Goal: Entertainment & Leisure: Consume media (video, audio)

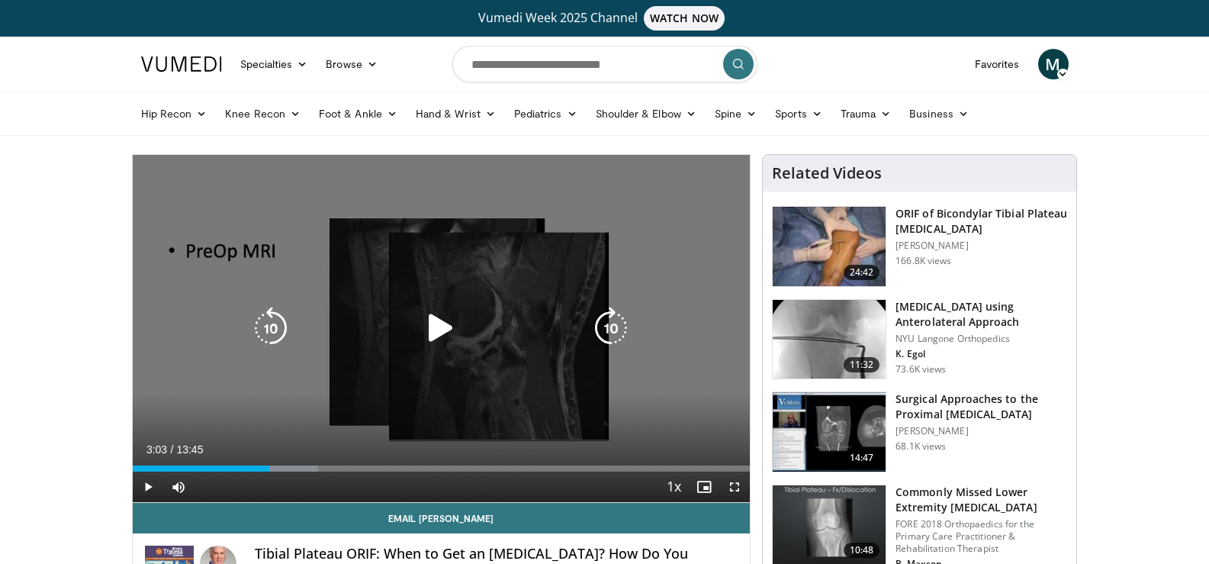
click at [437, 333] on icon "Video Player" at bounding box center [440, 328] width 43 height 43
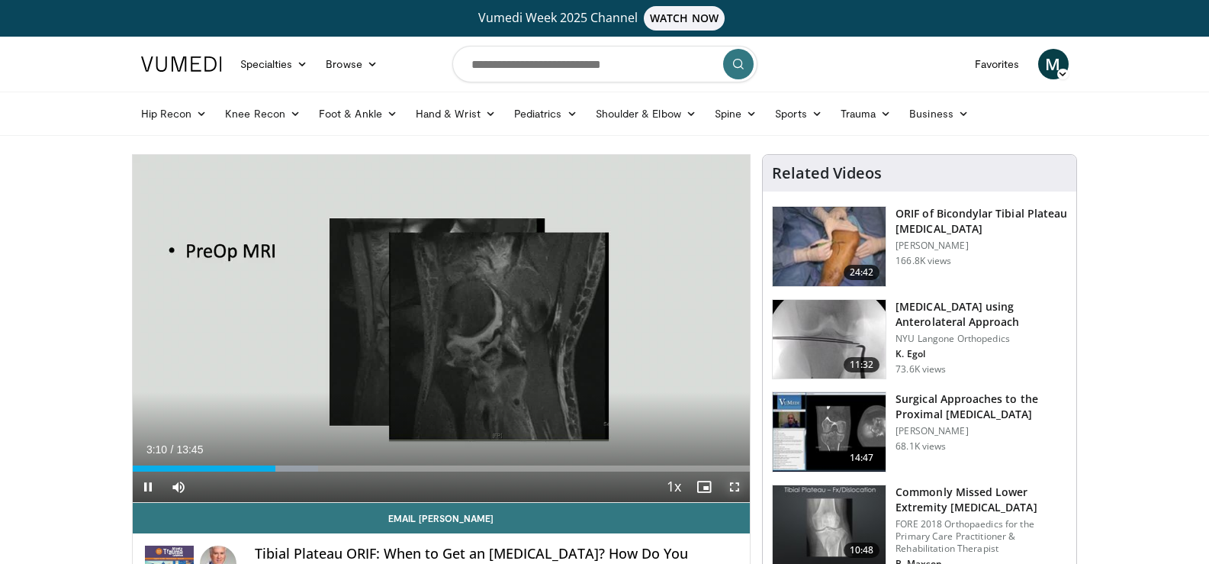
click at [733, 484] on span "Video Player" at bounding box center [734, 486] width 31 height 31
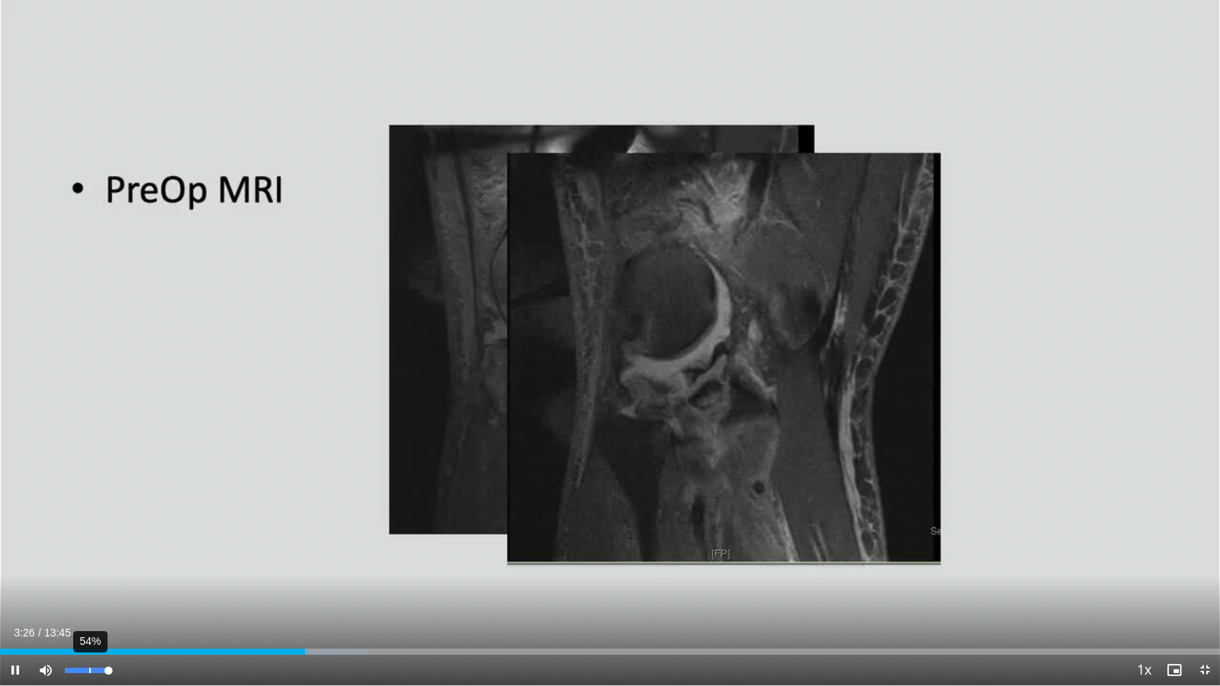
click at [90, 563] on div "54%" at bounding box center [86, 670] width 43 height 5
click at [81, 563] on div "37%" at bounding box center [86, 670] width 43 height 5
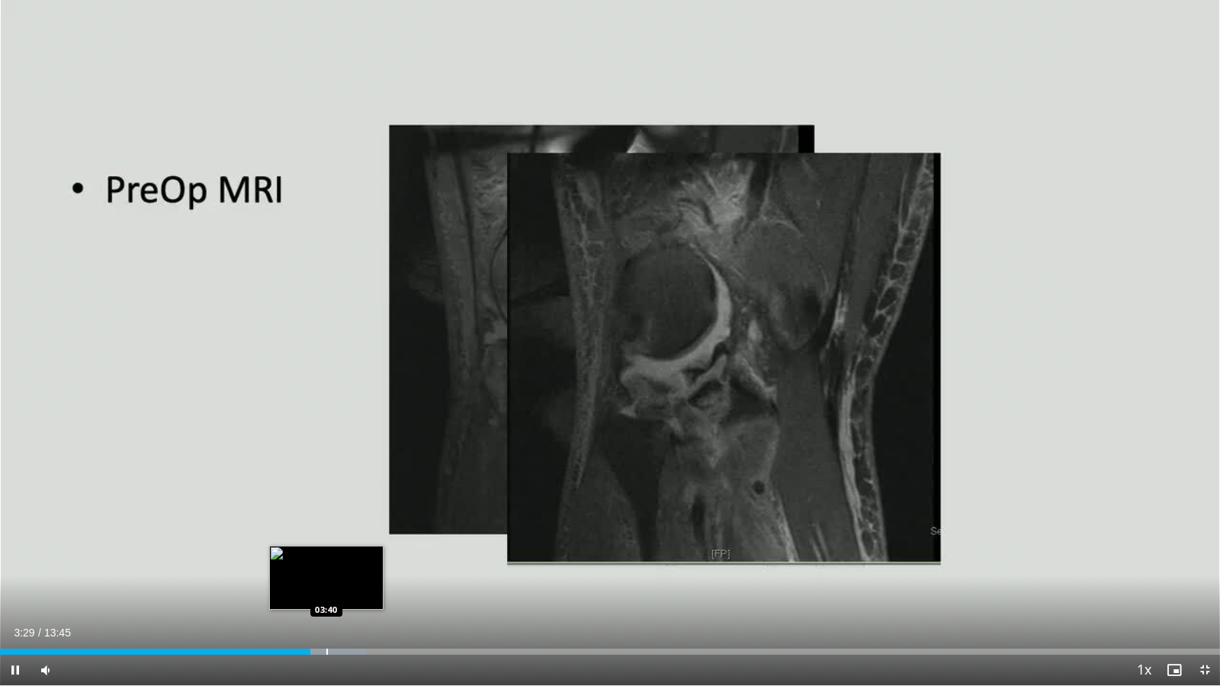
click at [327, 563] on div "Progress Bar" at bounding box center [327, 652] width 2 height 6
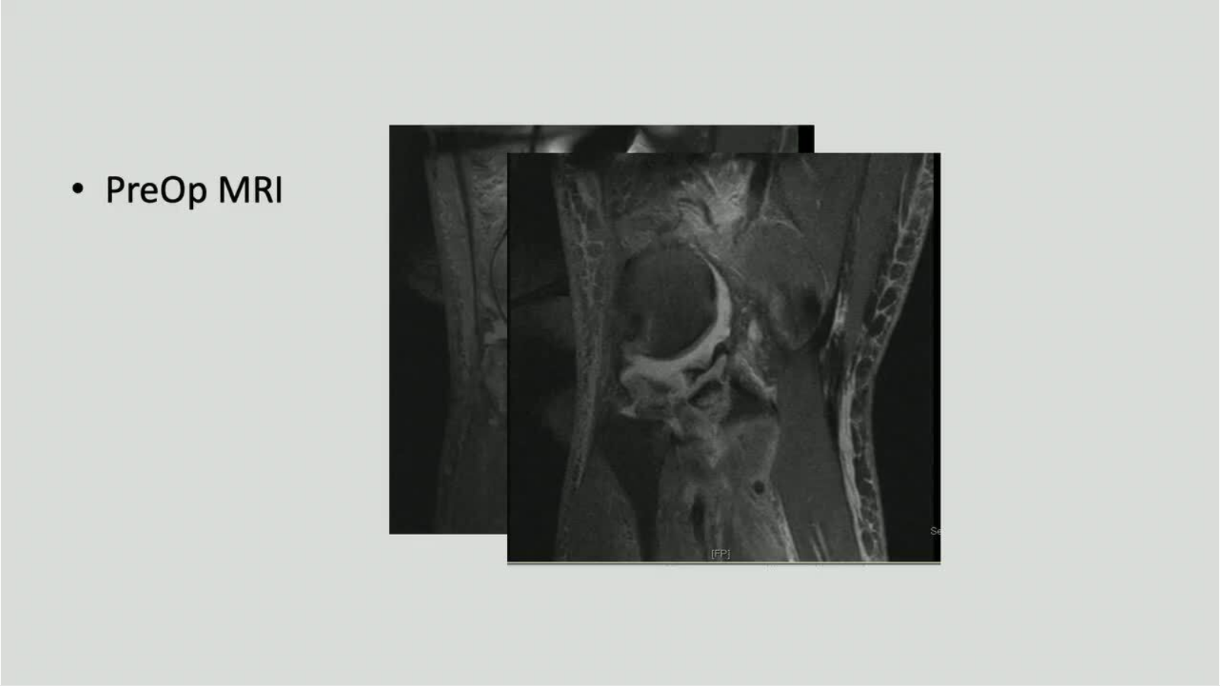
click at [347, 563] on div "10 seconds Tap to unmute" at bounding box center [610, 343] width 1220 height 686
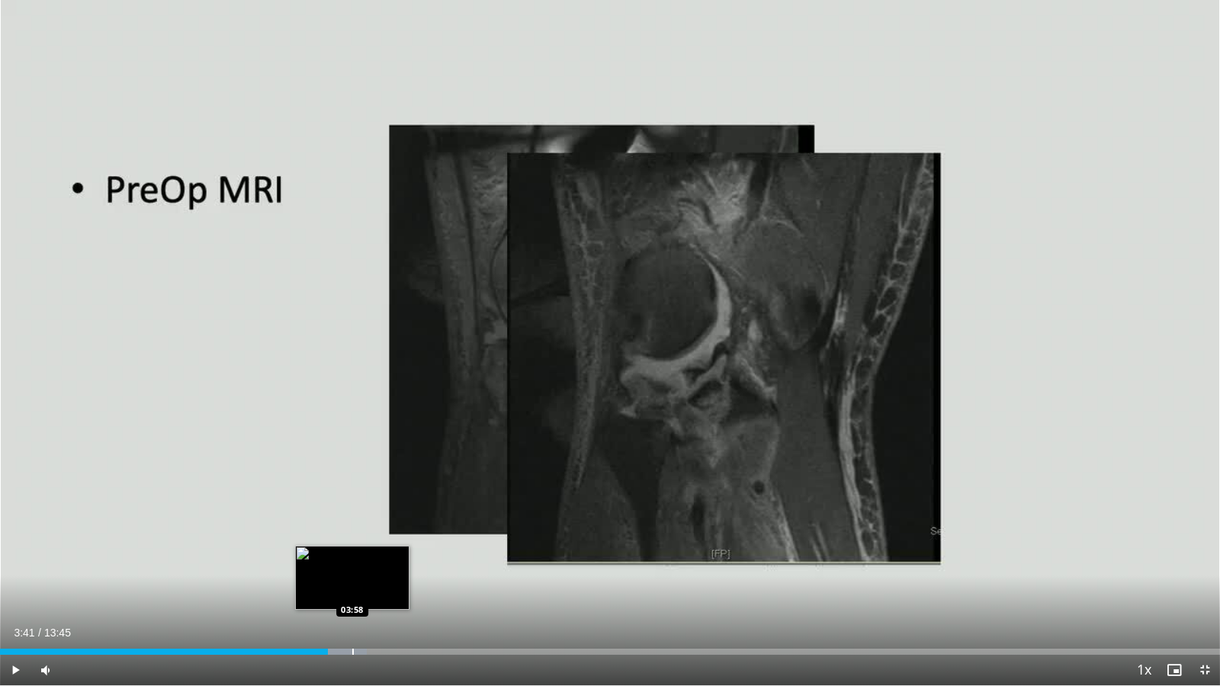
click at [352, 563] on div "Progress Bar" at bounding box center [353, 652] width 2 height 6
click at [19, 563] on span "Video Player" at bounding box center [15, 670] width 31 height 31
click at [377, 563] on div "Progress Bar" at bounding box center [378, 652] width 2 height 6
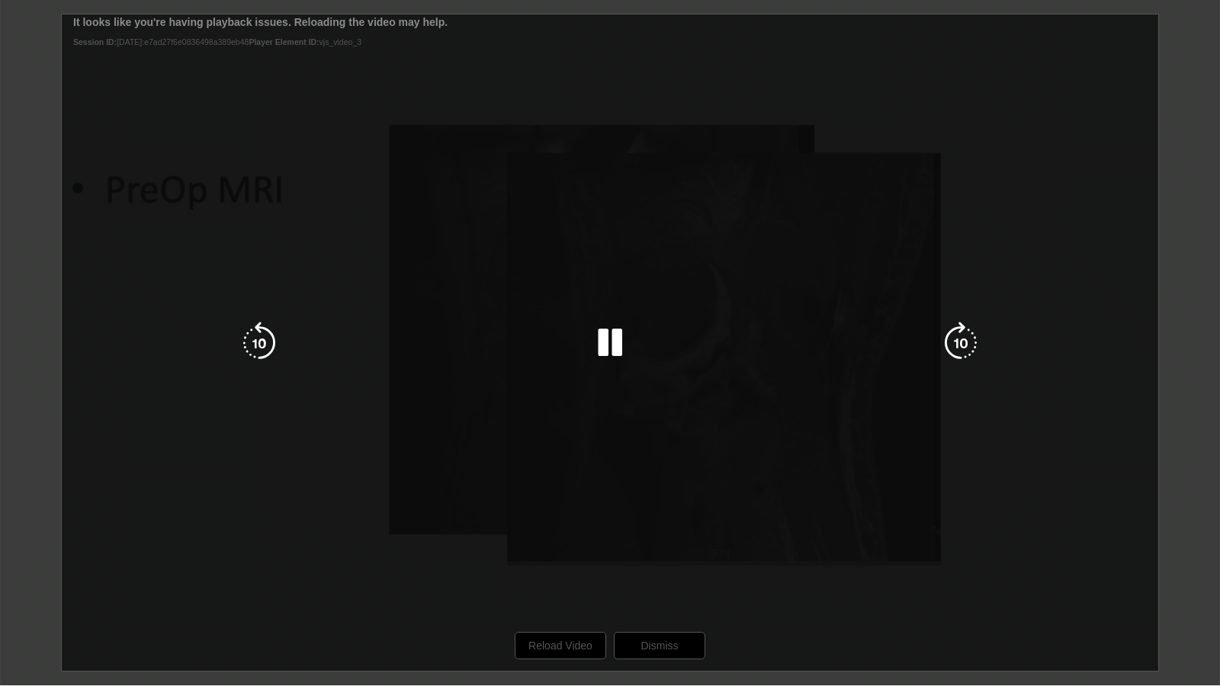
click at [573, 563] on div "10 seconds Tap to unmute" at bounding box center [610, 343] width 1220 height 686
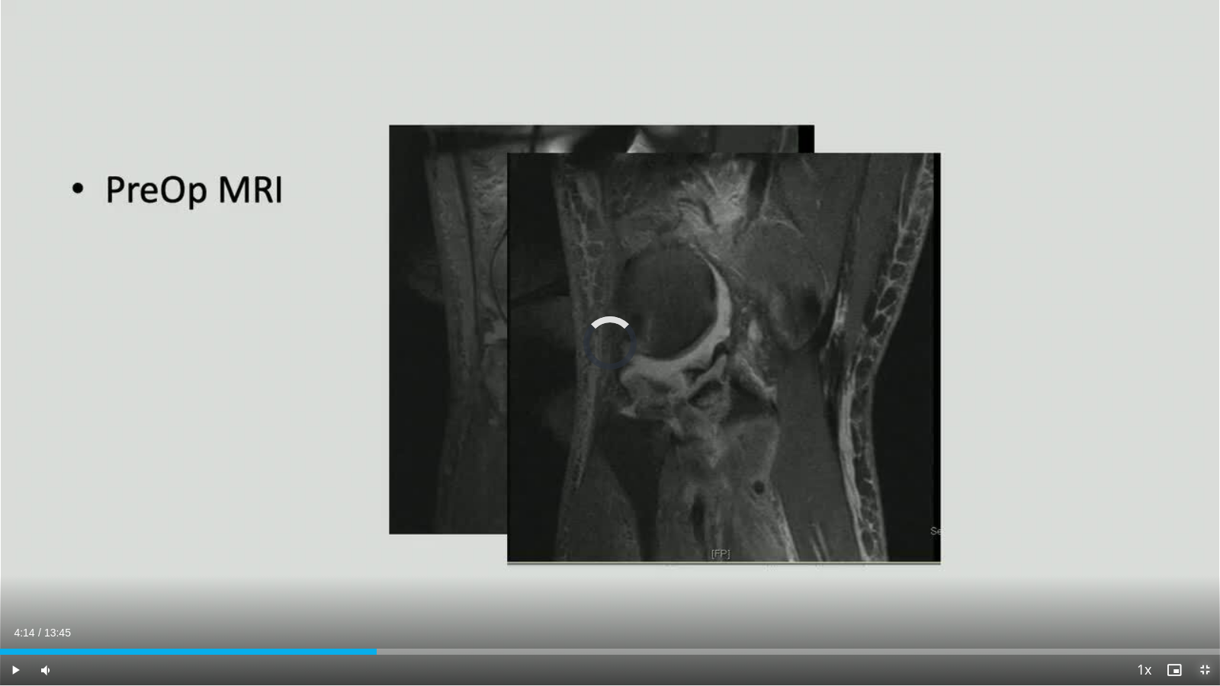
click at [1200, 563] on span "Video Player" at bounding box center [1205, 670] width 31 height 31
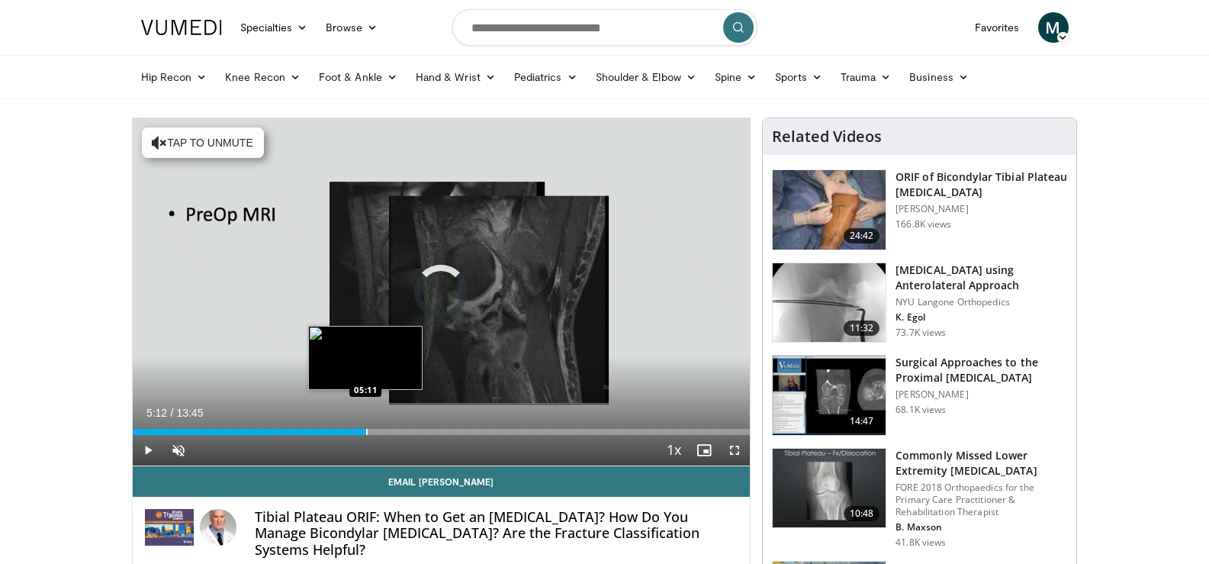
click at [366, 433] on div "Progress Bar" at bounding box center [367, 432] width 2 height 6
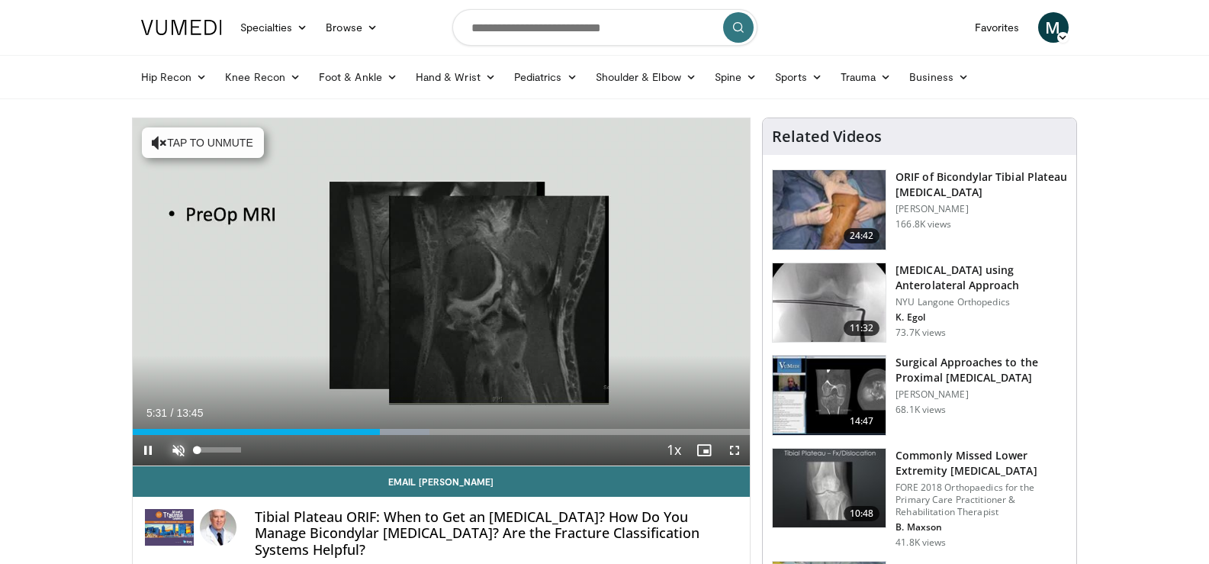
click at [181, 446] on span "Video Player" at bounding box center [178, 450] width 31 height 31
click at [732, 447] on span "Video Player" at bounding box center [734, 450] width 31 height 31
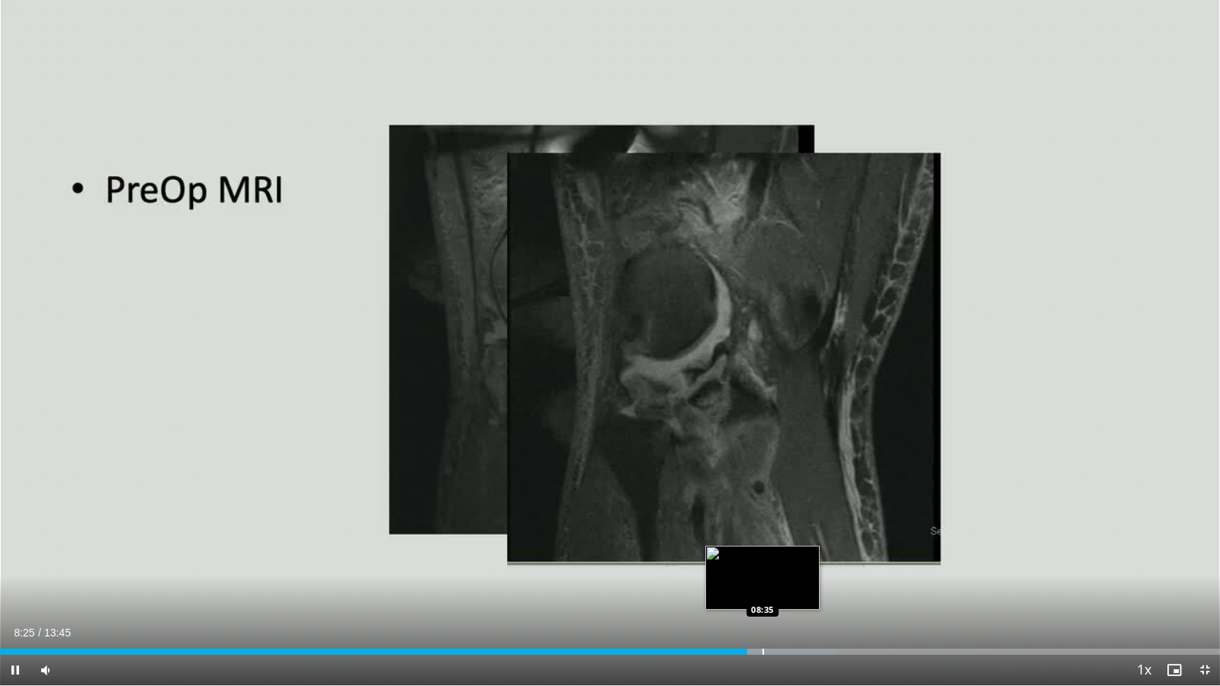
click at [763, 563] on div "Progress Bar" at bounding box center [764, 652] width 2 height 6
click at [786, 563] on div "Progress Bar" at bounding box center [787, 652] width 2 height 6
click at [816, 563] on div "Current Time 8:58 / Duration 13:45 Pause Skip Backward Skip Forward Mute 0% Loa…" at bounding box center [610, 670] width 1220 height 31
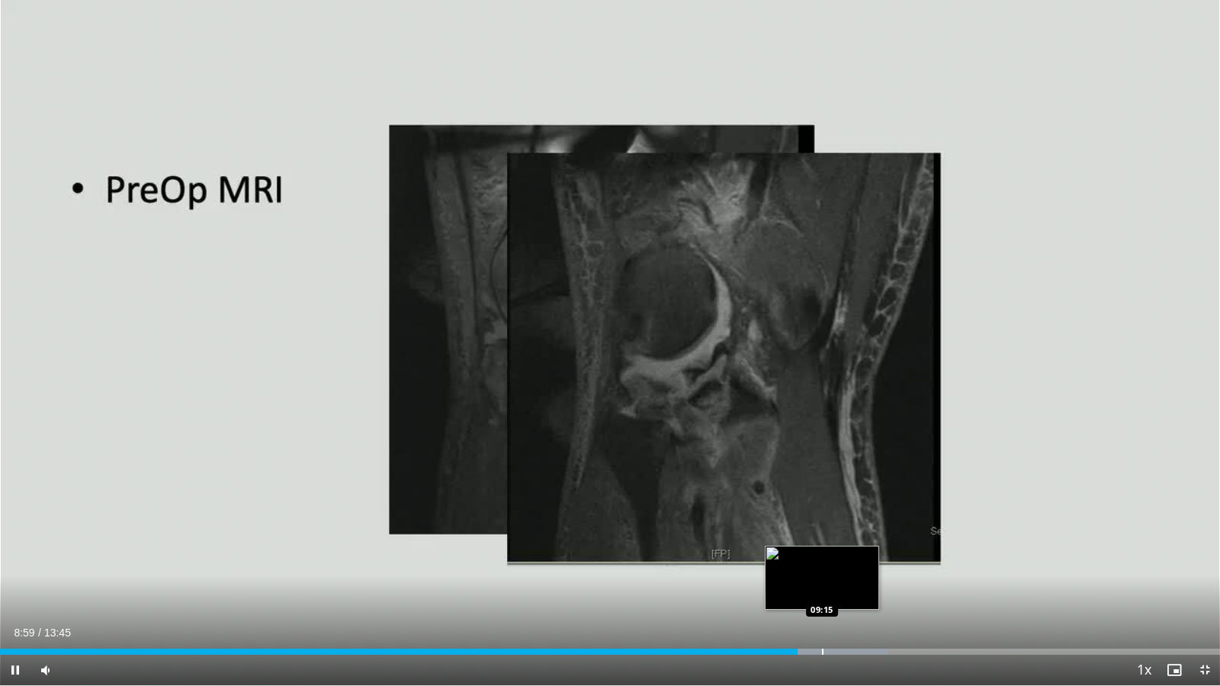
click at [822, 563] on div "Progress Bar" at bounding box center [823, 652] width 2 height 6
click at [845, 563] on div "Progress Bar" at bounding box center [846, 652] width 2 height 6
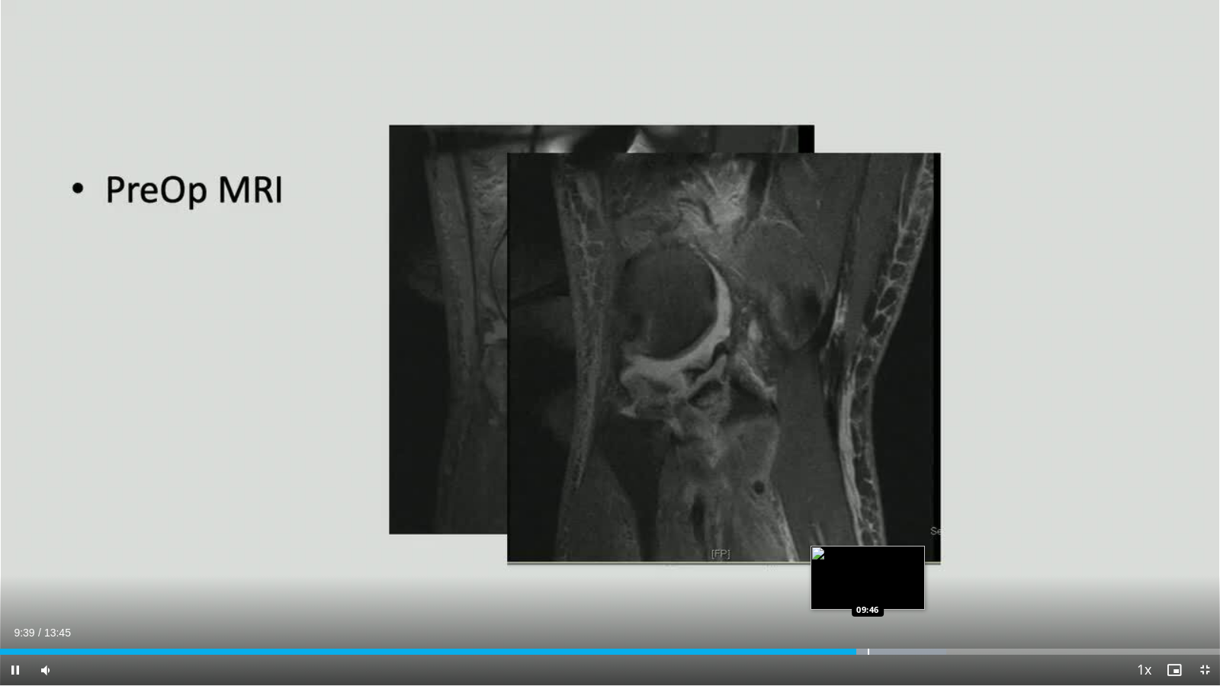
click at [869, 563] on div "Progress Bar" at bounding box center [869, 652] width 2 height 6
click at [882, 563] on div "Progress Bar" at bounding box center [883, 652] width 2 height 6
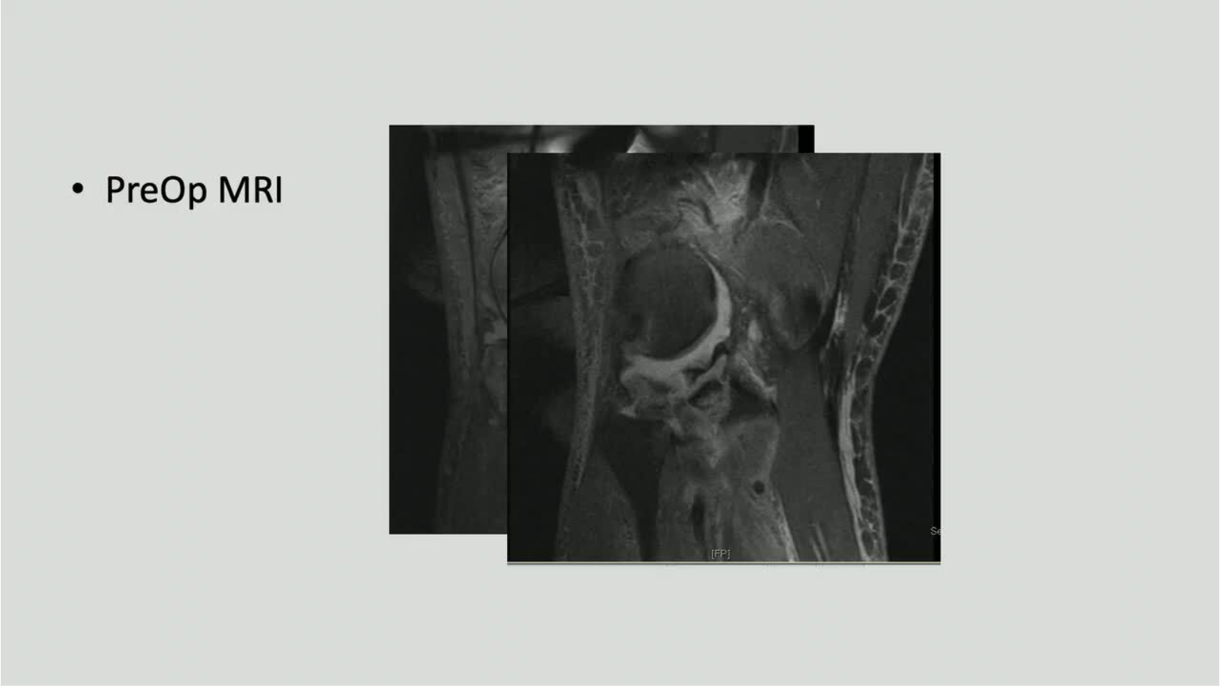
click at [933, 457] on div "10 seconds Tap to unmute" at bounding box center [610, 343] width 1220 height 686
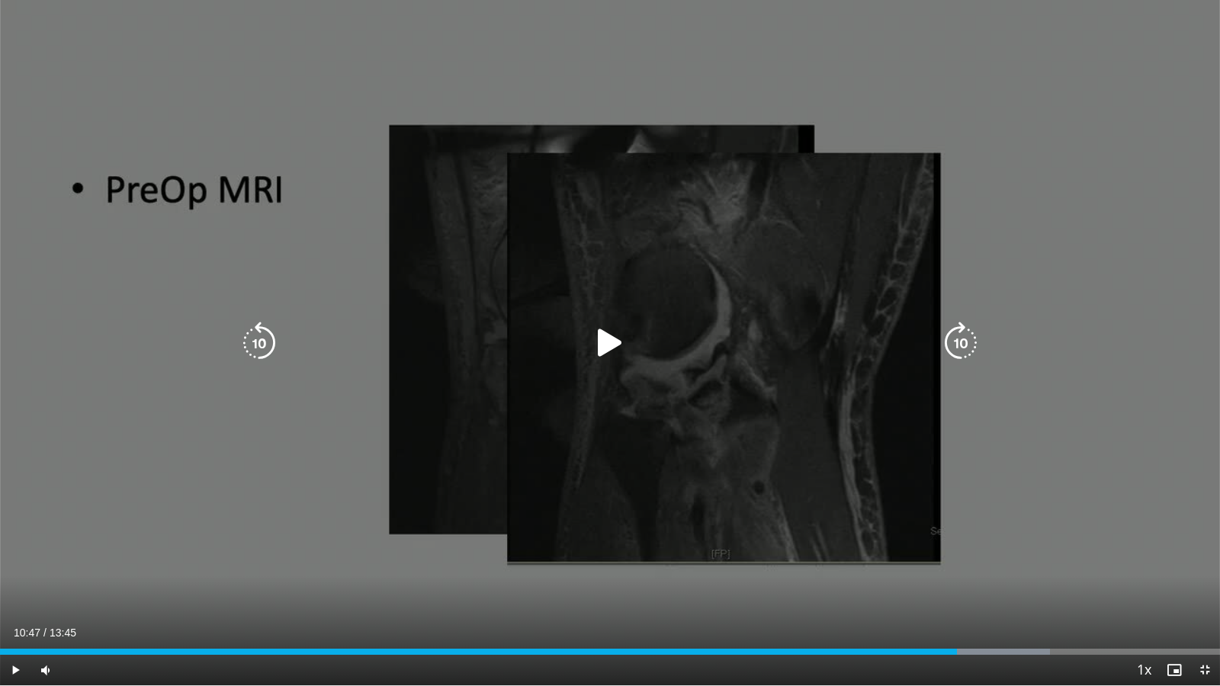
click at [611, 333] on icon "Video Player" at bounding box center [610, 343] width 43 height 43
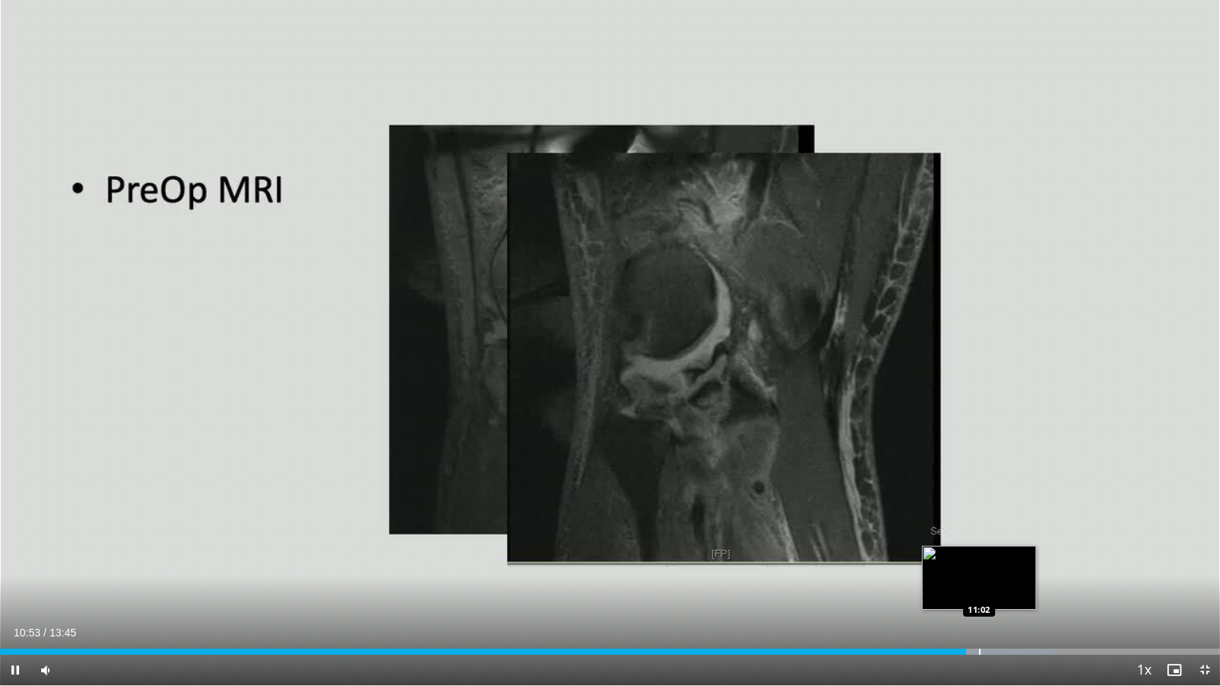
click at [979, 563] on div "Progress Bar" at bounding box center [980, 652] width 2 height 6
click at [997, 563] on div "Progress Bar" at bounding box center [998, 652] width 2 height 6
click at [1012, 563] on div "Progress Bar" at bounding box center [1012, 652] width 2 height 6
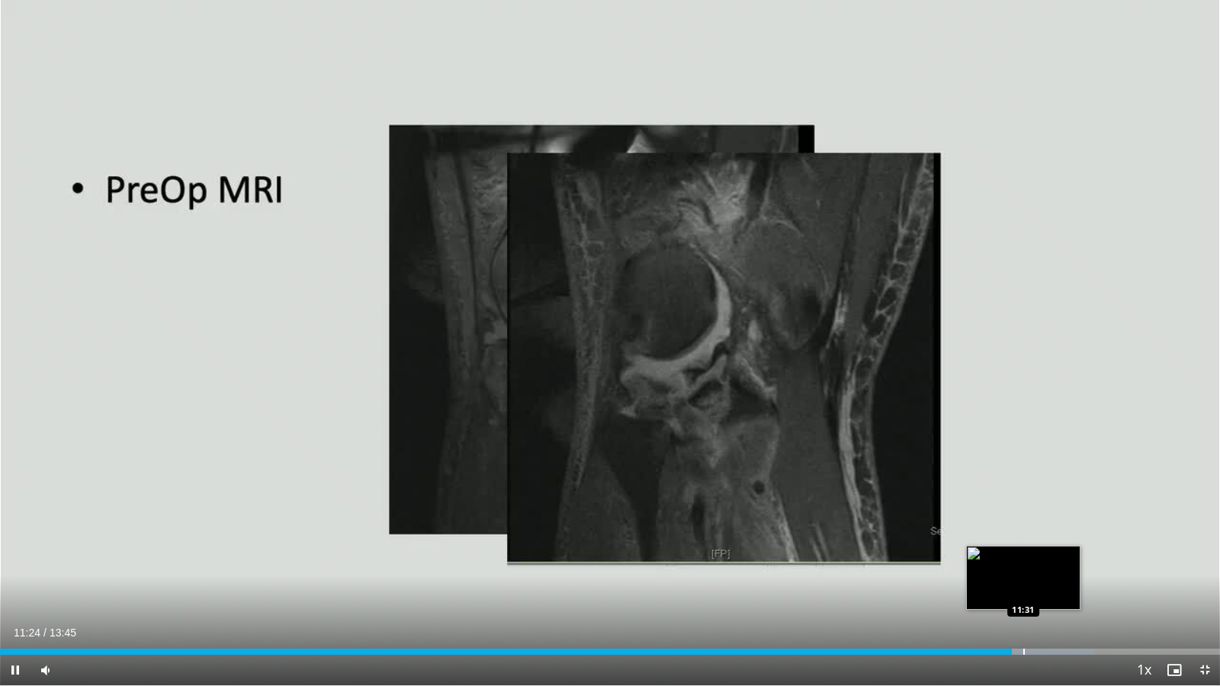
click at [1023, 563] on div "Progress Bar" at bounding box center [1024, 652] width 2 height 6
click at [1047, 563] on div "Progress Bar" at bounding box center [1048, 652] width 2 height 6
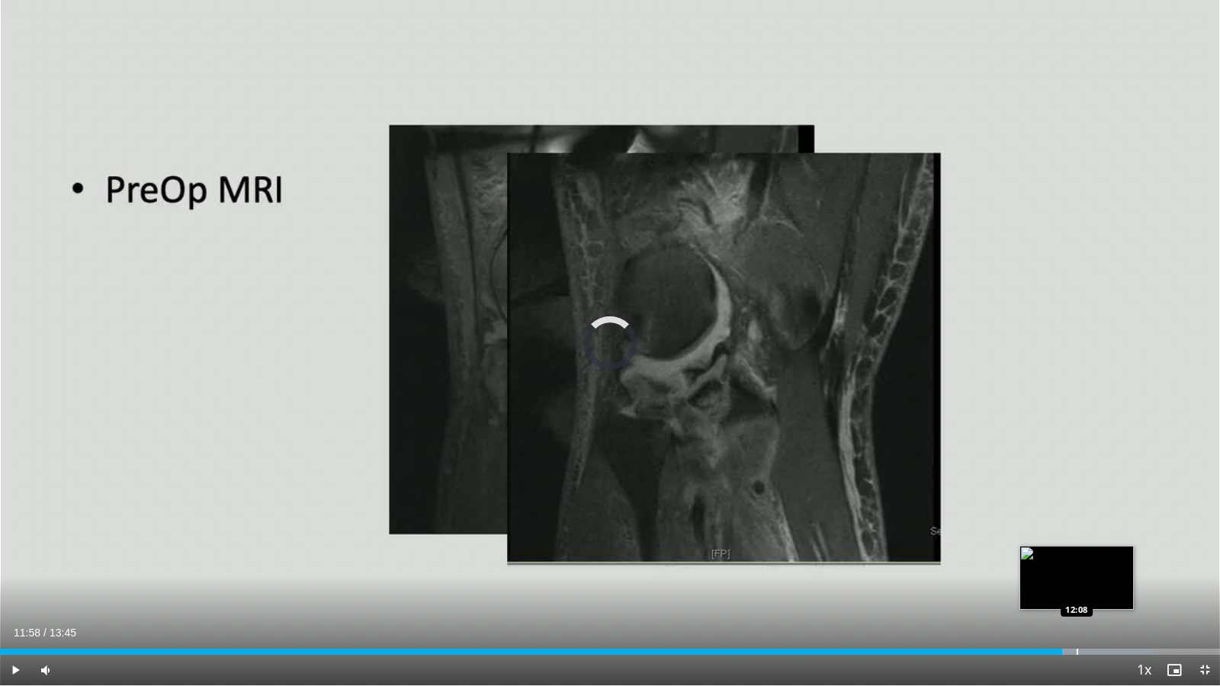
click at [1077, 563] on div "Progress Bar" at bounding box center [1078, 652] width 2 height 6
click at [1097, 563] on div "Progress Bar" at bounding box center [1098, 652] width 2 height 6
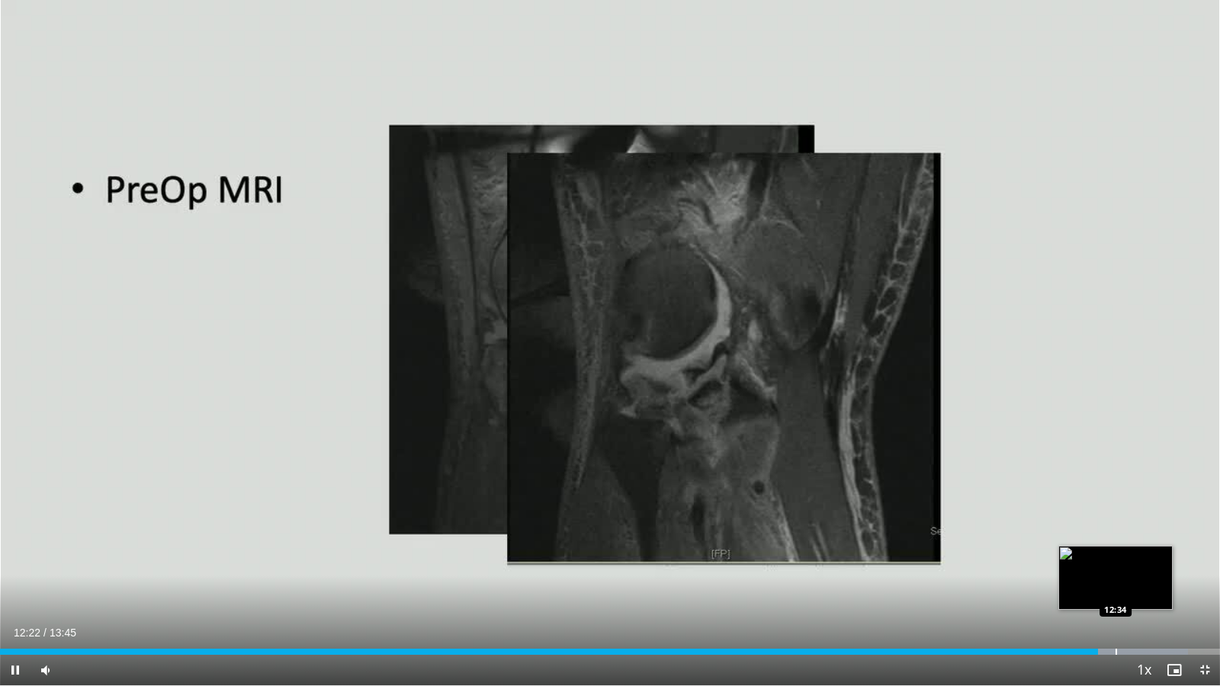
click at [1116, 563] on div "Progress Bar" at bounding box center [1117, 652] width 2 height 6
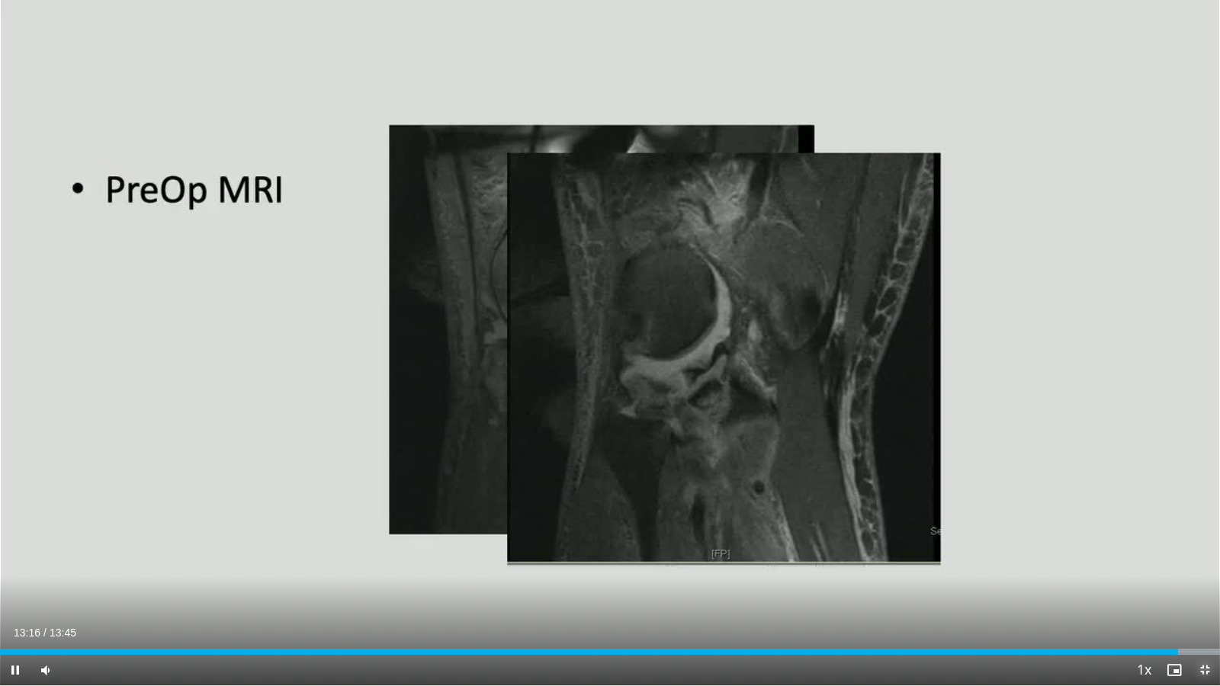
click at [1208, 563] on span "Video Player" at bounding box center [1205, 670] width 31 height 31
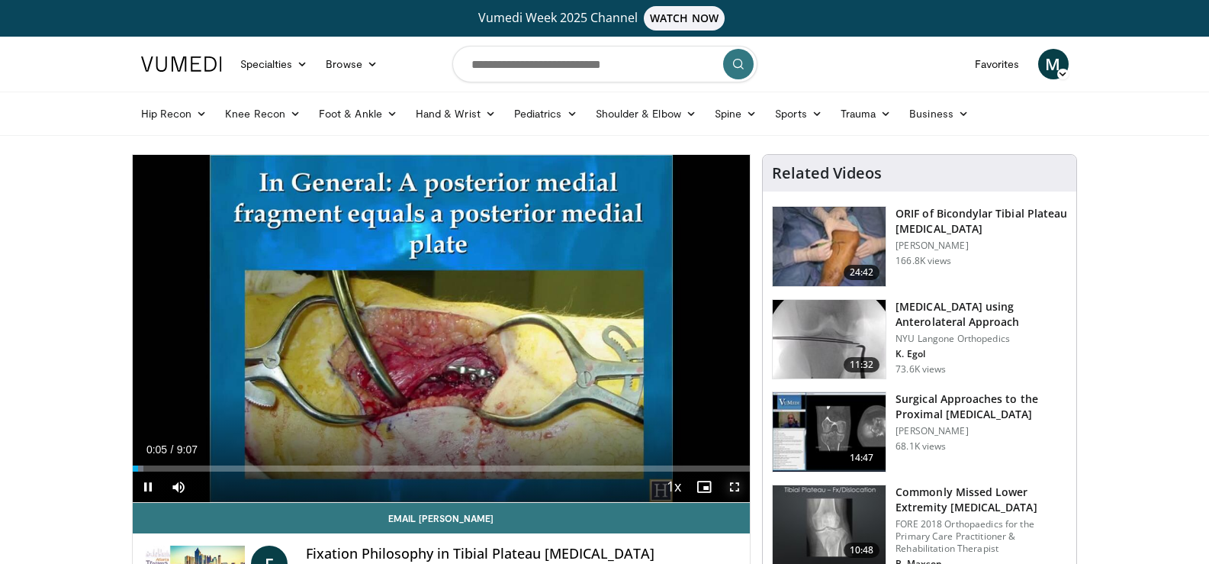
click at [737, 482] on span "Video Player" at bounding box center [734, 486] width 31 height 31
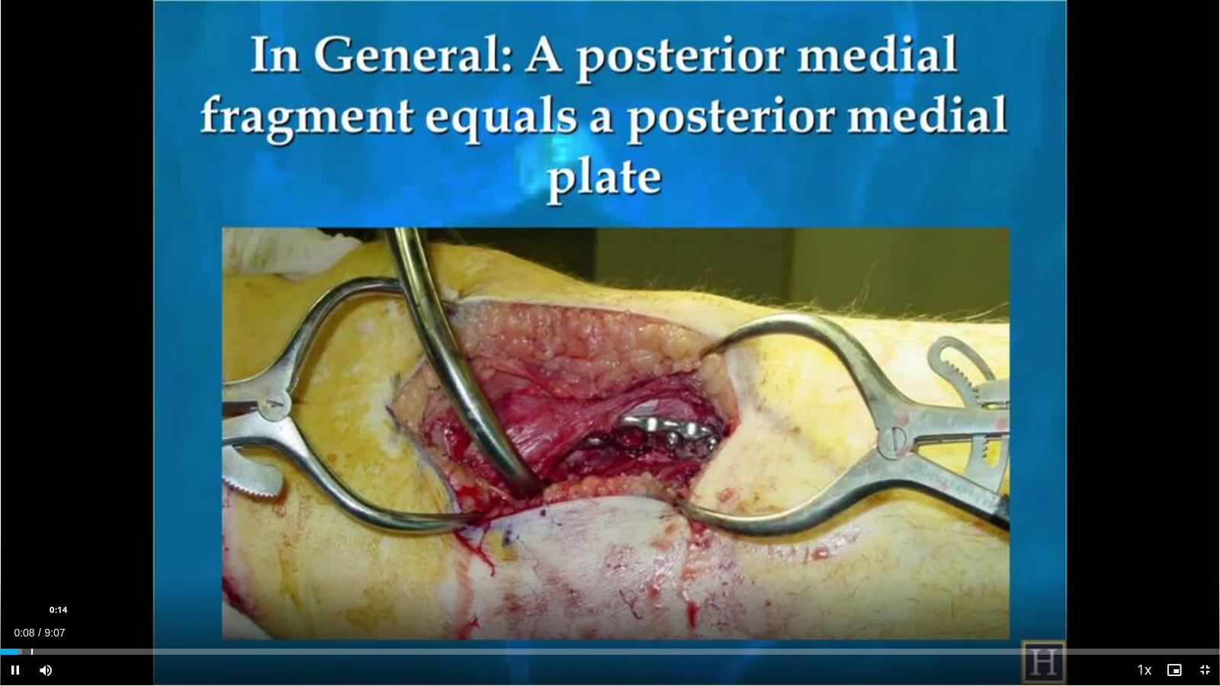
click at [31, 563] on div "Progress Bar" at bounding box center [32, 652] width 2 height 6
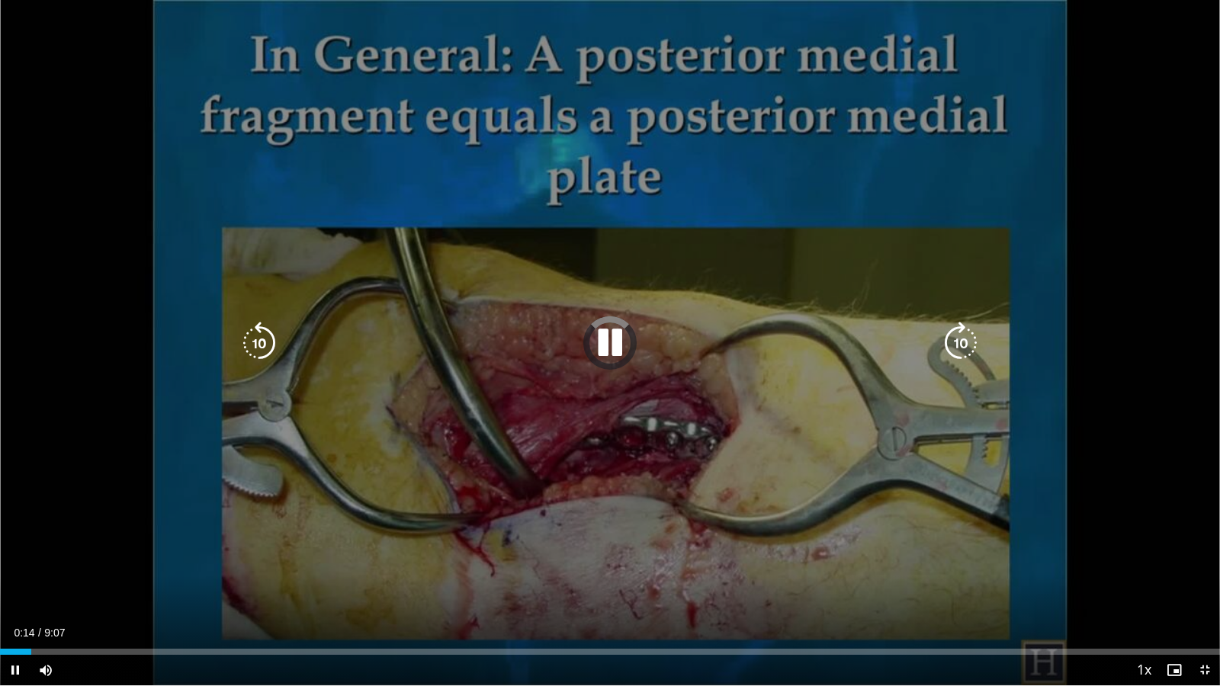
click at [610, 346] on icon "Video Player" at bounding box center [610, 343] width 43 height 43
click at [611, 346] on icon "Video Player" at bounding box center [610, 343] width 43 height 43
click at [612, 353] on icon "Video Player" at bounding box center [610, 343] width 43 height 43
click at [612, 352] on icon "Video Player" at bounding box center [610, 343] width 43 height 43
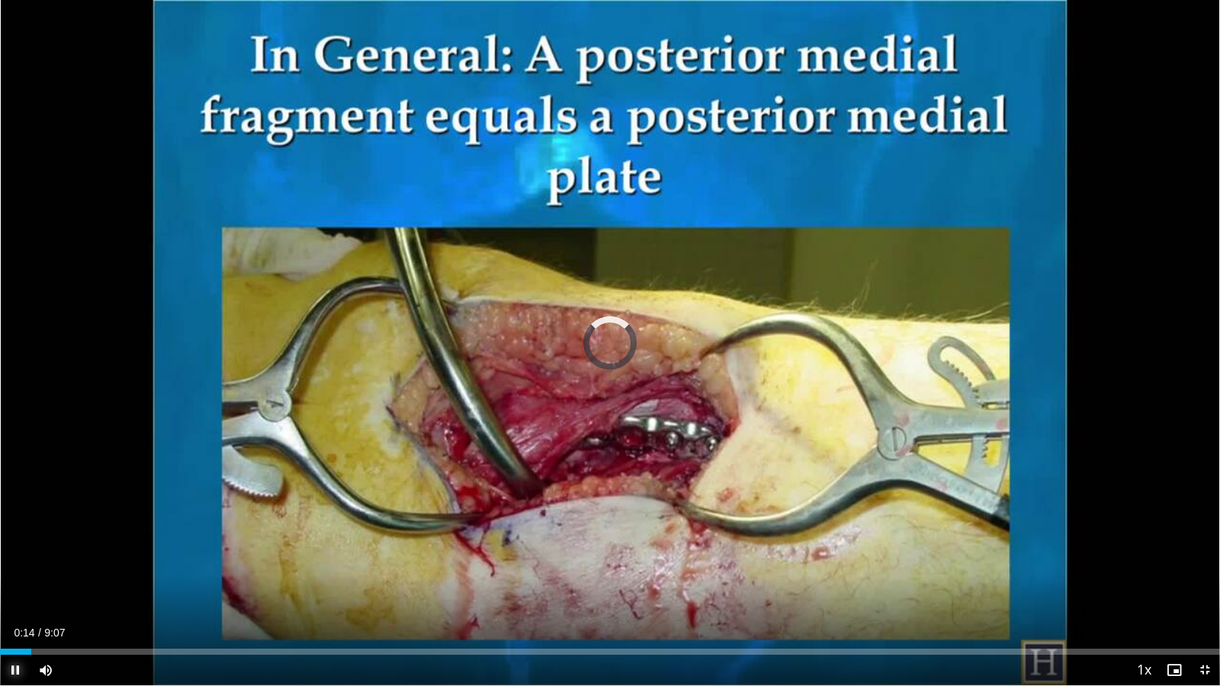
click at [20, 563] on span "Video Player" at bounding box center [15, 670] width 31 height 31
click at [19, 563] on span "Video Player" at bounding box center [15, 670] width 31 height 31
click at [1206, 563] on span "Video Player" at bounding box center [1205, 670] width 31 height 31
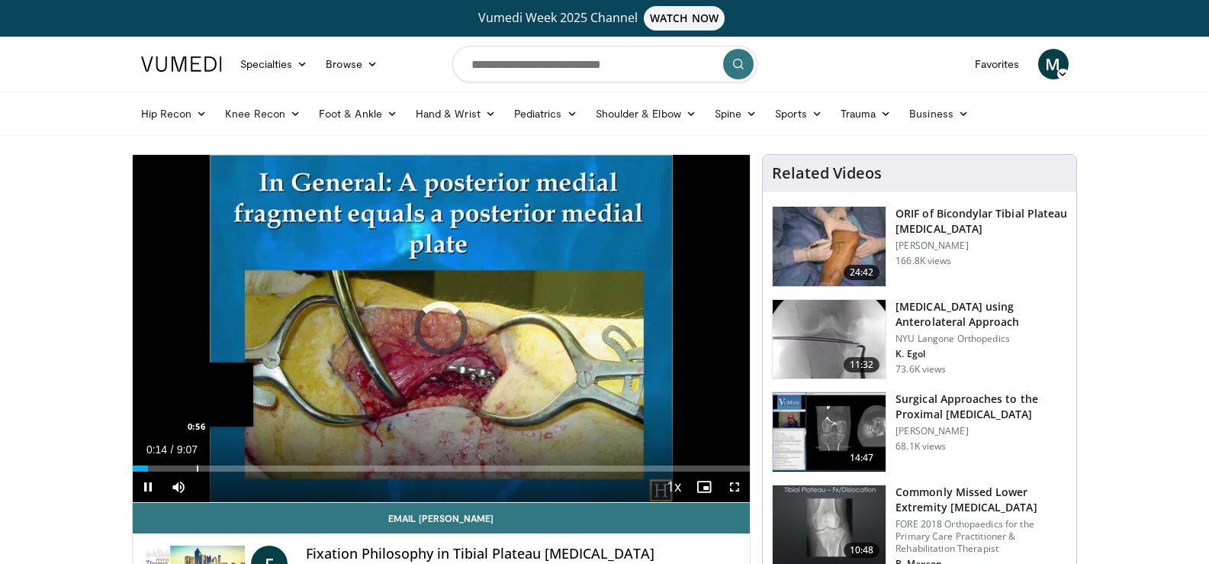
click at [197, 467] on div "Progress Bar" at bounding box center [198, 468] width 2 height 6
click at [161, 471] on span "Video Player" at bounding box center [148, 486] width 31 height 31
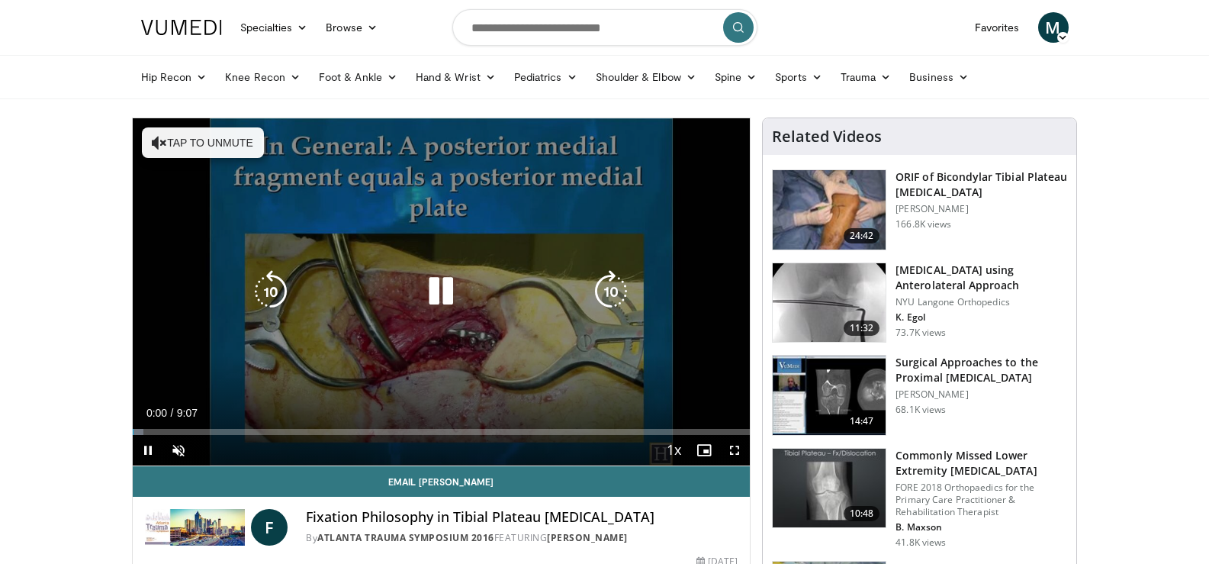
click at [439, 296] on icon "Video Player" at bounding box center [440, 291] width 43 height 43
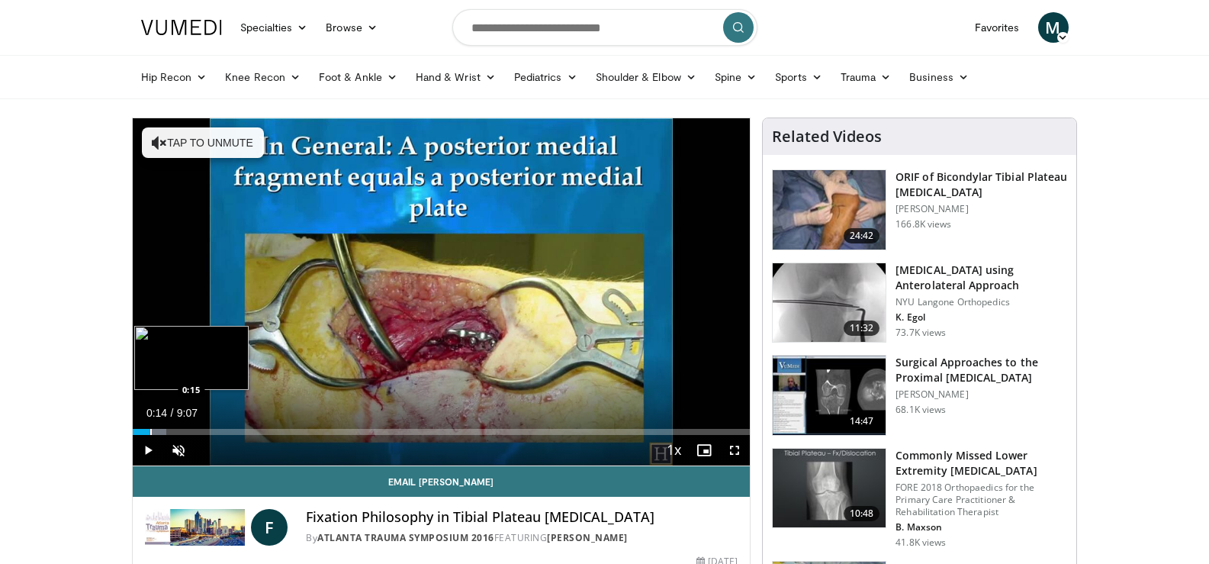
click at [150, 432] on div "Progress Bar" at bounding box center [151, 432] width 2 height 6
click at [168, 433] on div "Progress Bar" at bounding box center [169, 432] width 2 height 6
click at [189, 430] on div "Progress Bar" at bounding box center [190, 432] width 2 height 6
click at [147, 451] on span "Video Player" at bounding box center [148, 450] width 31 height 31
click at [181, 449] on span "Video Player" at bounding box center [178, 450] width 31 height 31
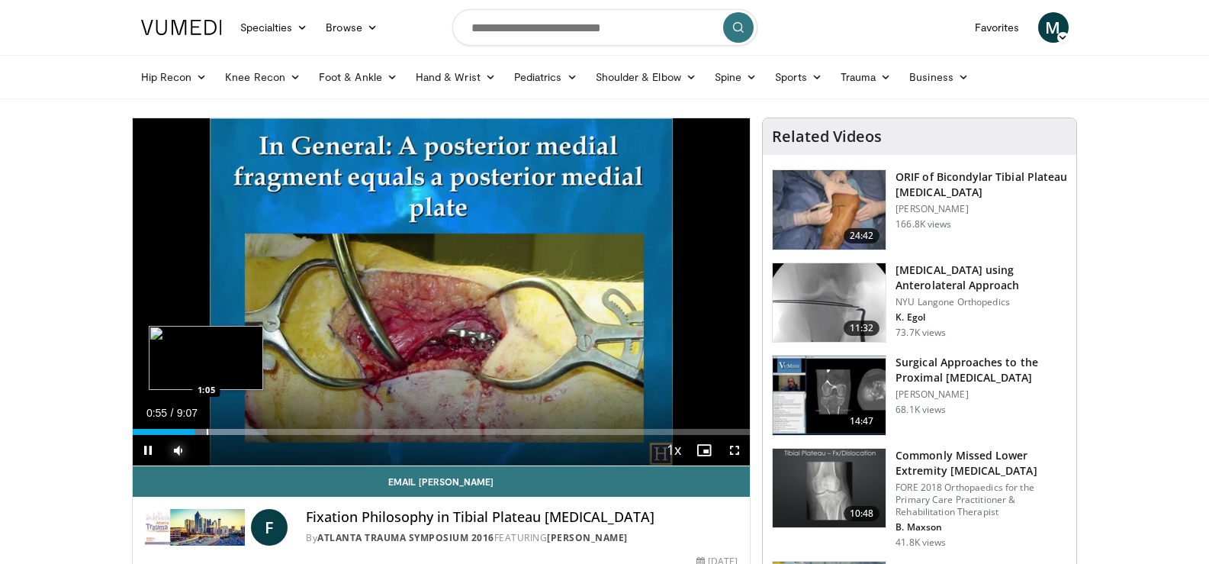
click at [207, 432] on div "Progress Bar" at bounding box center [208, 432] width 2 height 6
click at [735, 450] on span "Video Player" at bounding box center [734, 450] width 31 height 31
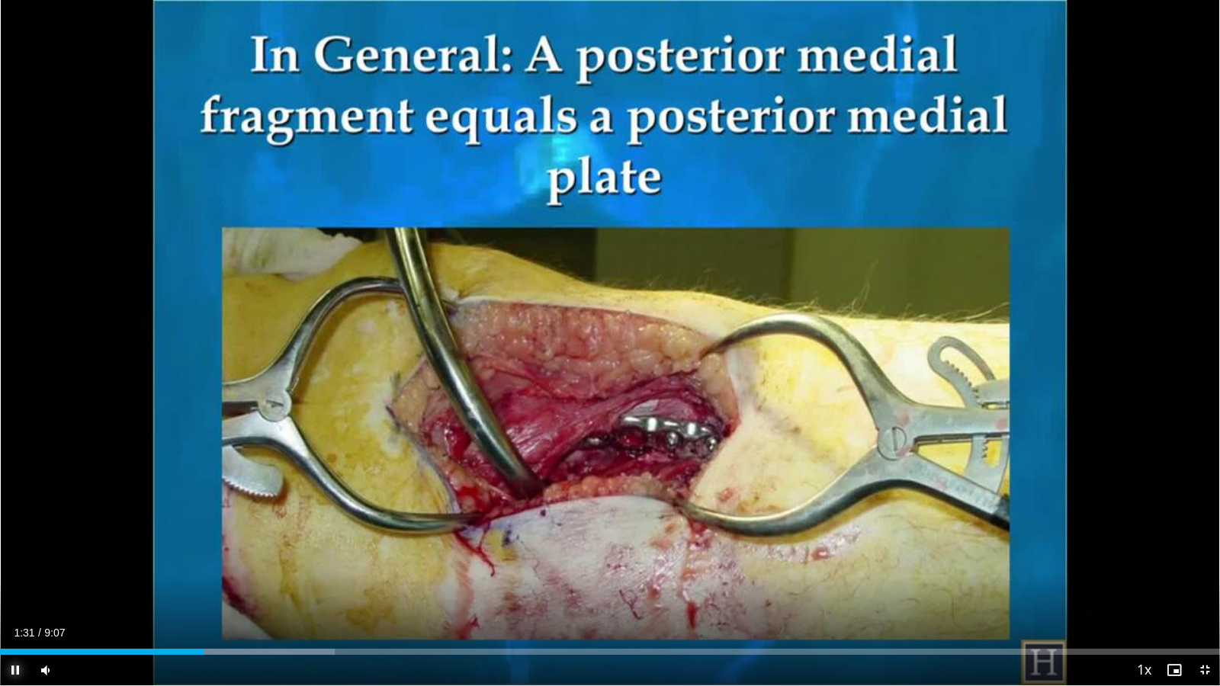
click at [11, 563] on span "Video Player" at bounding box center [15, 670] width 31 height 31
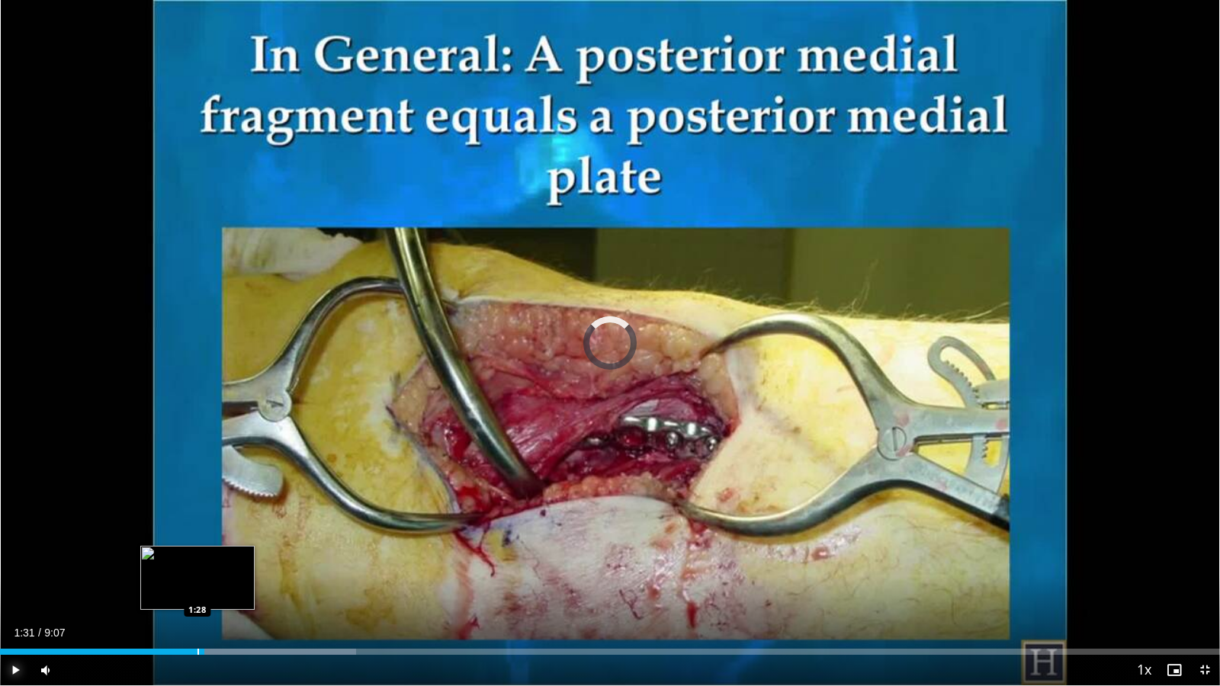
click at [198, 563] on div "Loaded : 29.16% 1:31 1:28" at bounding box center [610, 648] width 1220 height 14
click at [193, 563] on div "1:28" at bounding box center [99, 652] width 198 height 6
click at [187, 563] on div "Progress Bar" at bounding box center [188, 652] width 2 height 6
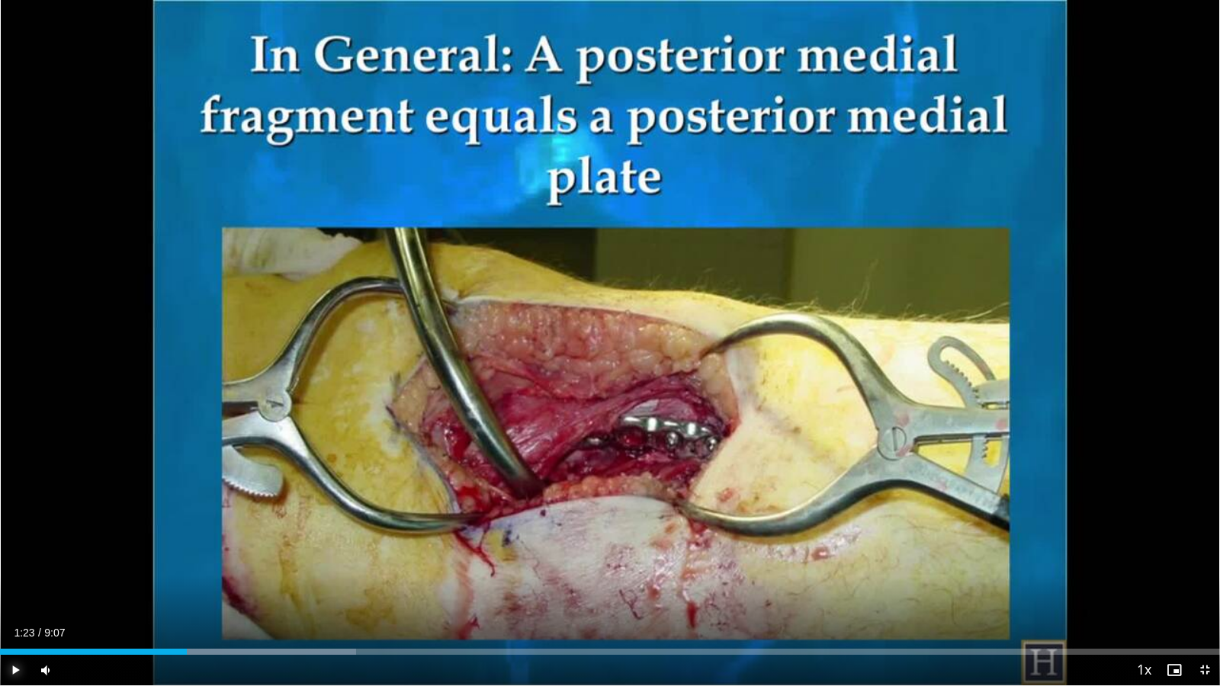
click at [11, 563] on span "Video Player" at bounding box center [15, 670] width 31 height 31
click at [12, 563] on span "Video Player" at bounding box center [15, 670] width 31 height 31
click at [18, 563] on span "Video Player" at bounding box center [15, 670] width 31 height 31
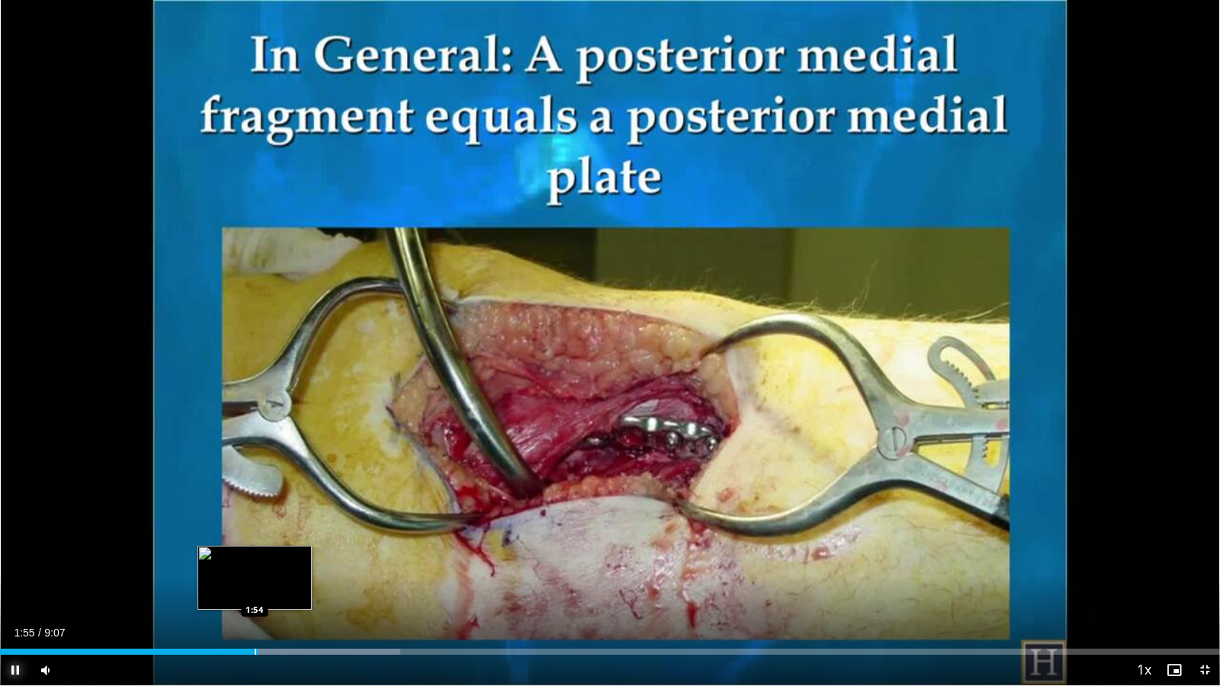
click at [255, 563] on div "Progress Bar" at bounding box center [256, 652] width 2 height 6
click at [253, 563] on div "Current Time 1:55 / Duration 9:07 Pause Skip Backward Skip Forward Mute 0% Load…" at bounding box center [610, 670] width 1220 height 31
click at [252, 563] on div "Progress Bar" at bounding box center [253, 652] width 2 height 6
click at [245, 563] on div "Progress Bar" at bounding box center [246, 652] width 2 height 6
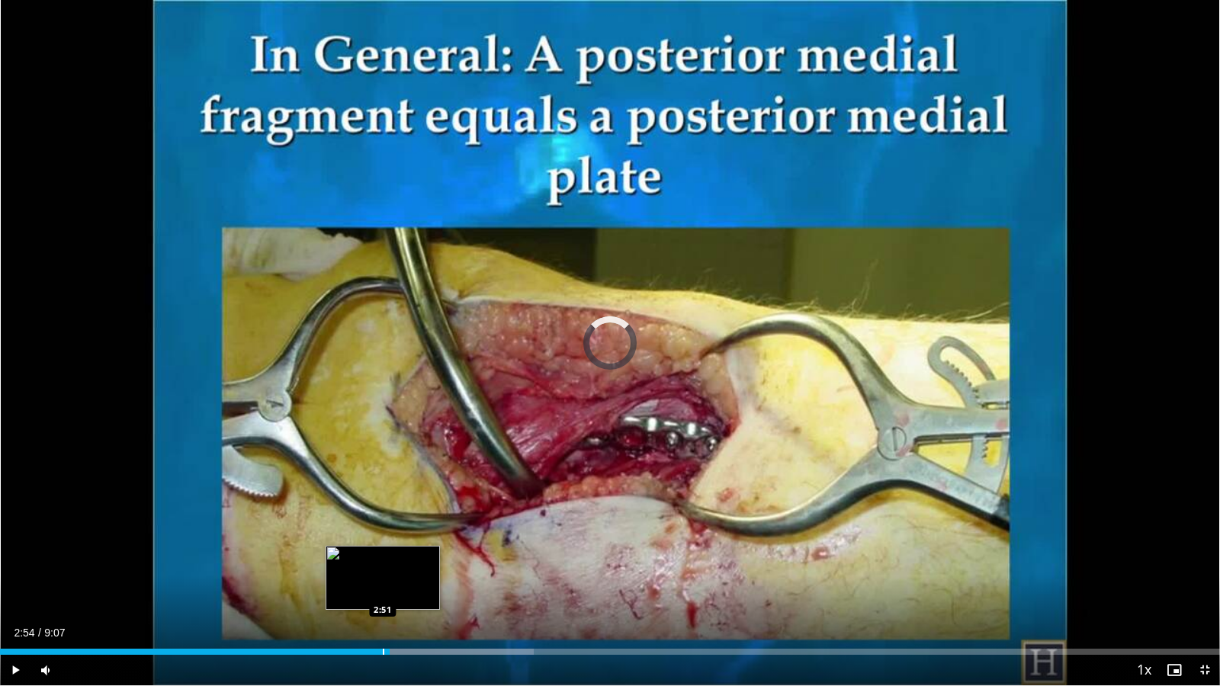
click at [383, 563] on div "Progress Bar" at bounding box center [384, 652] width 2 height 6
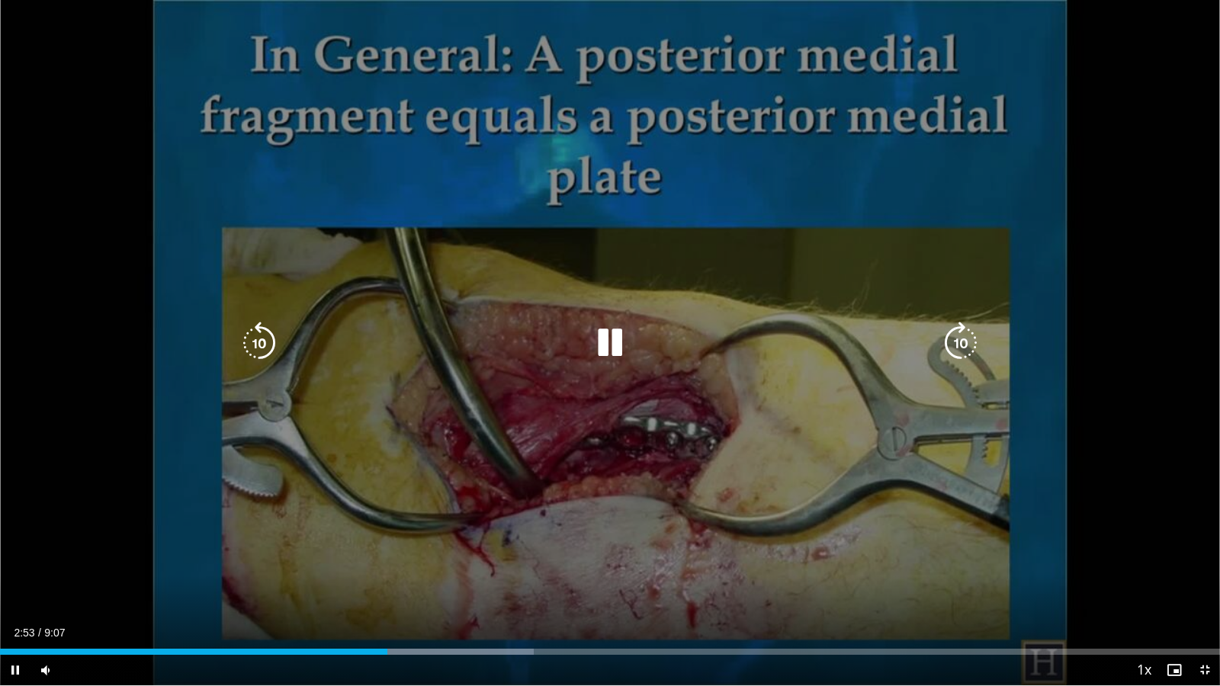
click at [378, 563] on div "2:53" at bounding box center [193, 652] width 387 height 6
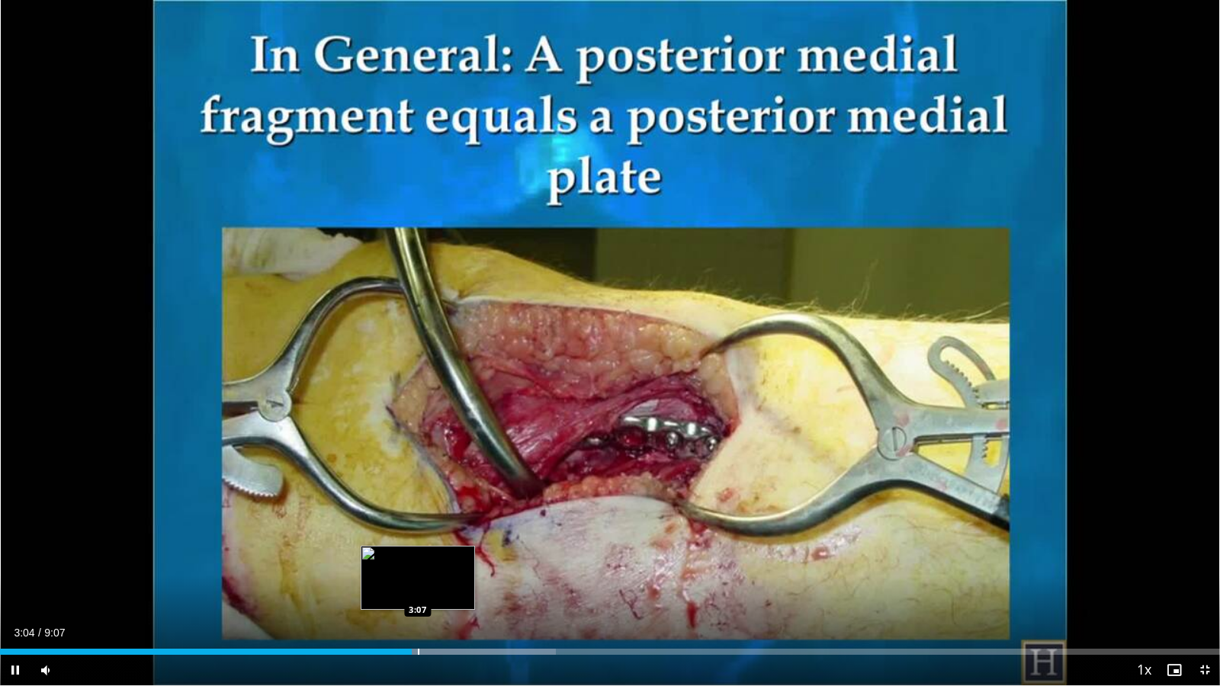
click at [418, 563] on div "Progress Bar" at bounding box center [419, 652] width 2 height 6
click at [432, 563] on div "Progress Bar" at bounding box center [446, 652] width 219 height 6
click at [441, 563] on div "Progress Bar" at bounding box center [442, 652] width 2 height 6
click at [453, 563] on div "Progress Bar" at bounding box center [454, 652] width 2 height 6
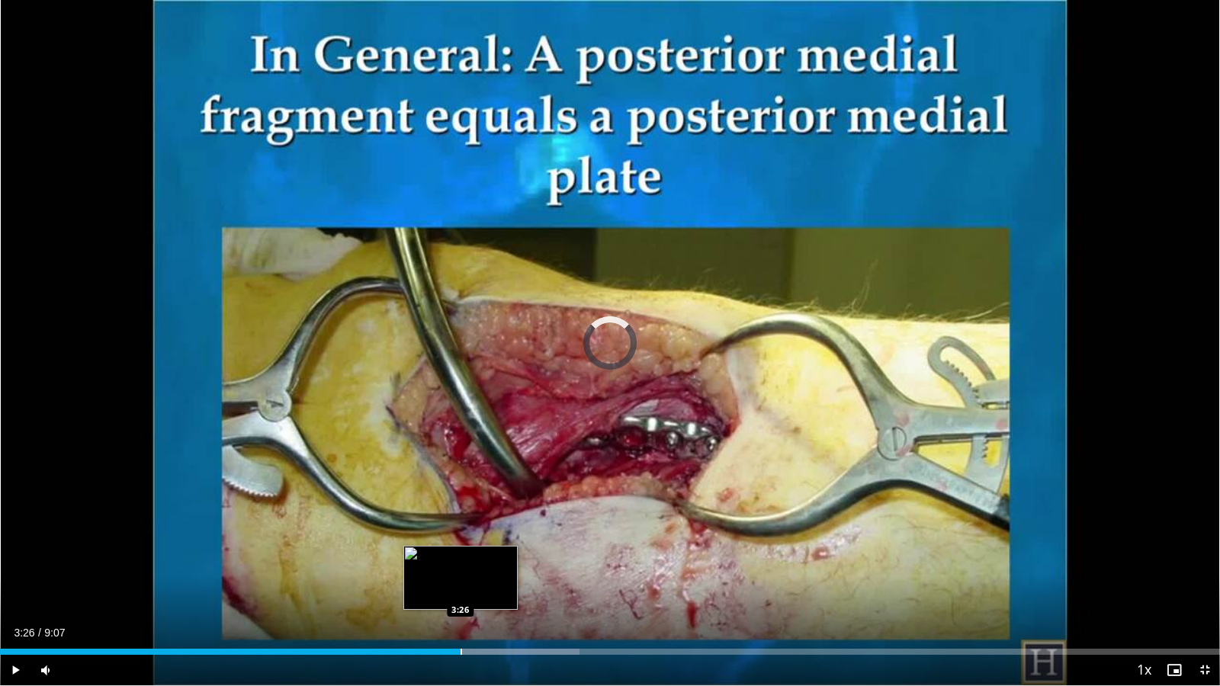
click at [461, 563] on div "Progress Bar" at bounding box center [462, 652] width 2 height 6
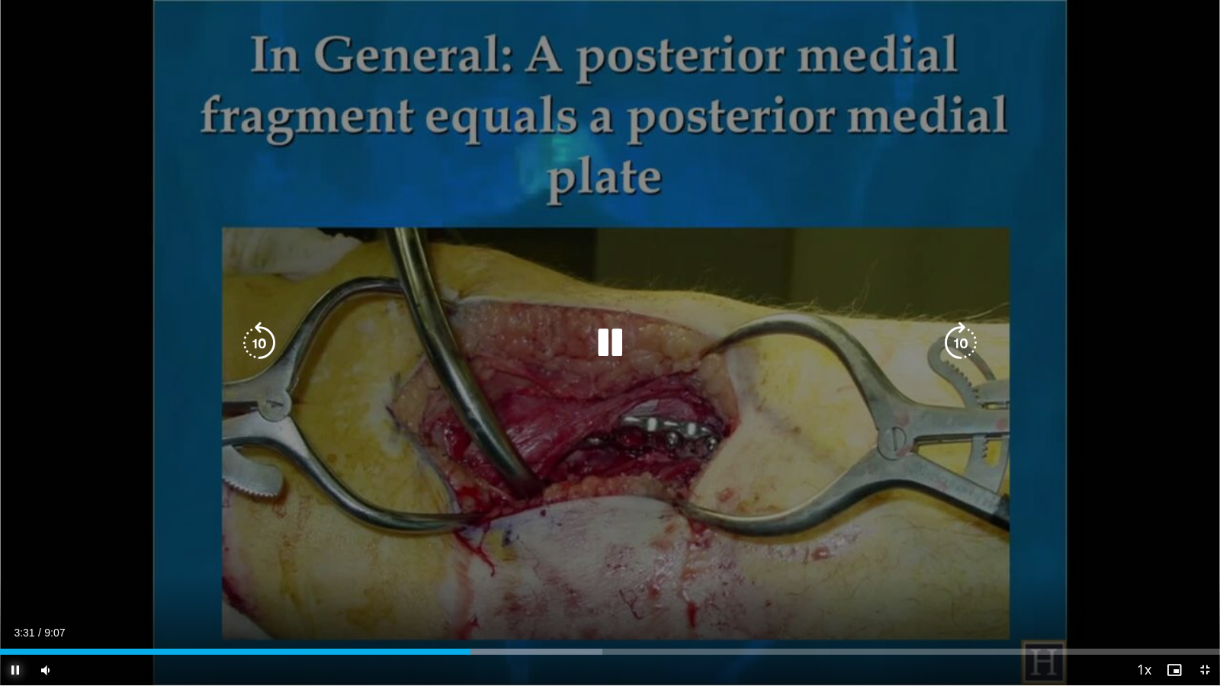
click at [20, 563] on span "Video Player" at bounding box center [15, 670] width 31 height 31
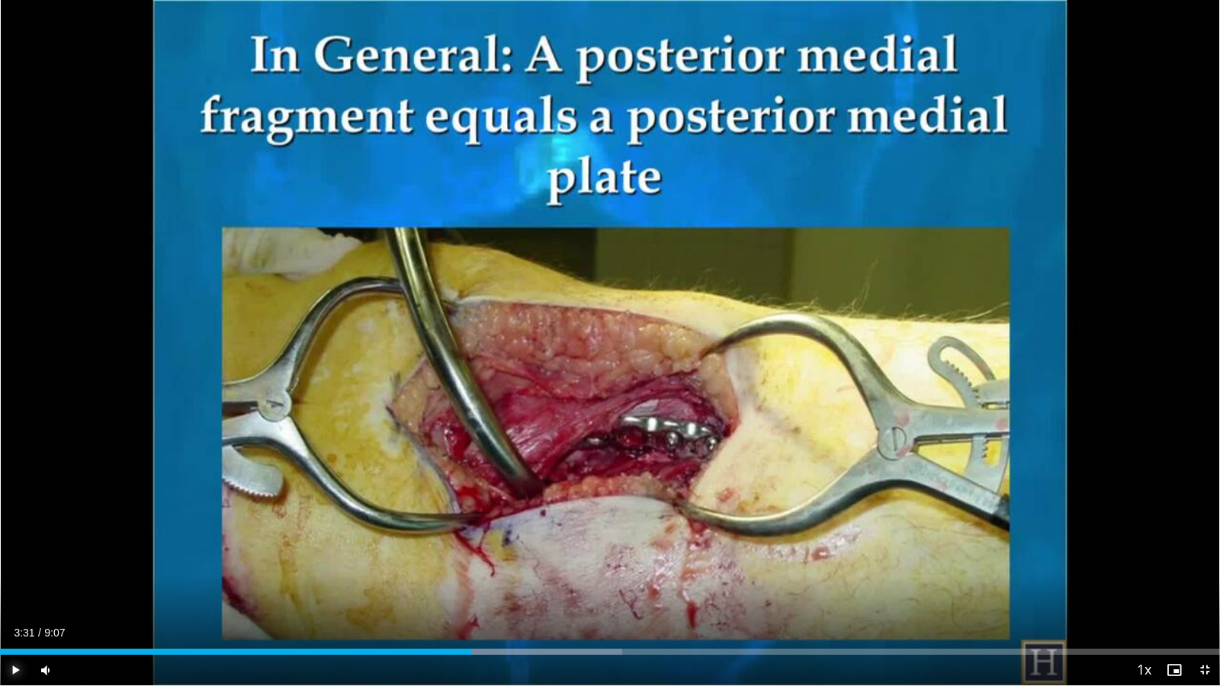
click at [19, 563] on span "Video Player" at bounding box center [15, 670] width 31 height 31
click at [492, 563] on div "Current Time 3:44 / Duration 9:07 Pause Skip Backward Skip Forward Mute 0% Load…" at bounding box center [610, 670] width 1220 height 31
click at [495, 563] on div "Progress Bar" at bounding box center [496, 652] width 2 height 6
click at [489, 563] on div "Progress Bar" at bounding box center [490, 652] width 2 height 6
click at [484, 563] on div "10 seconds Tap to unmute" at bounding box center [610, 343] width 1220 height 686
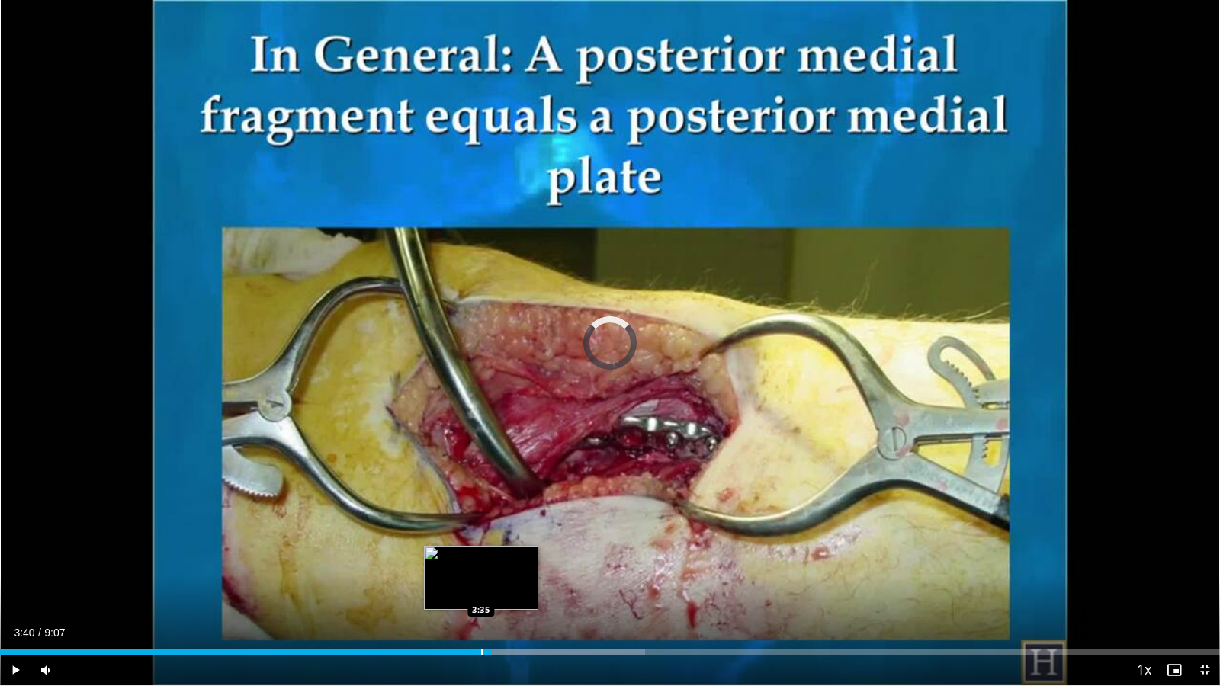
click at [481, 563] on div "Progress Bar" at bounding box center [482, 652] width 2 height 6
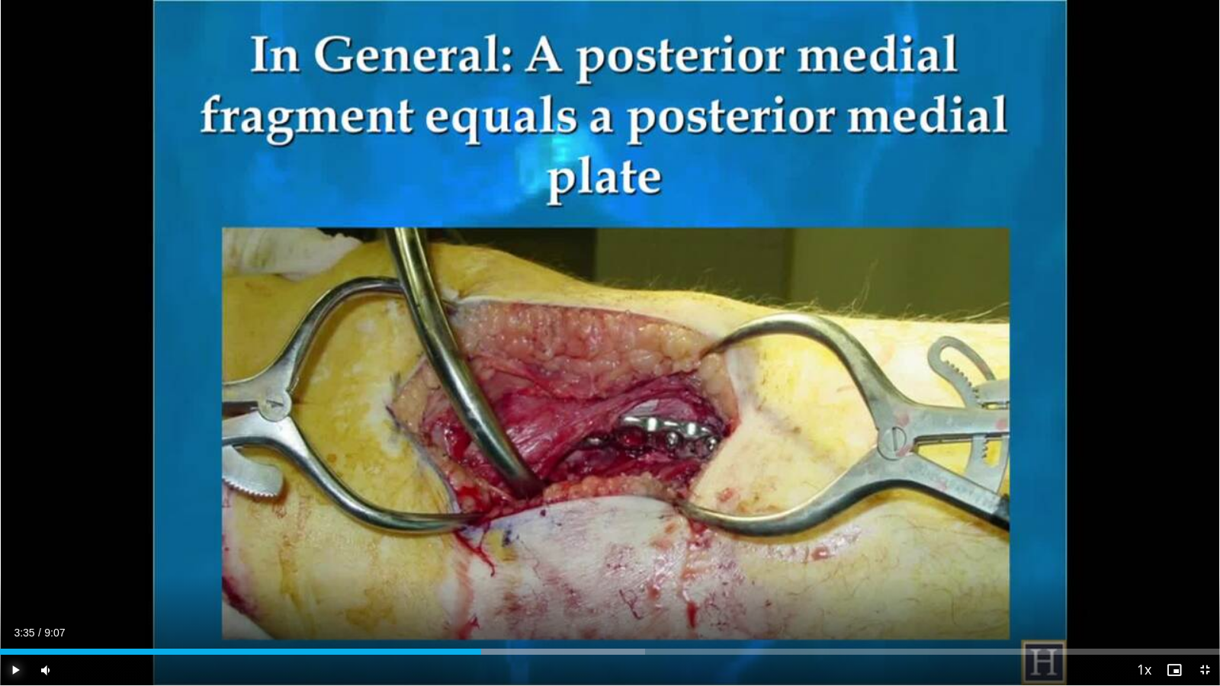
click at [12, 563] on span "Video Player" at bounding box center [15, 670] width 31 height 31
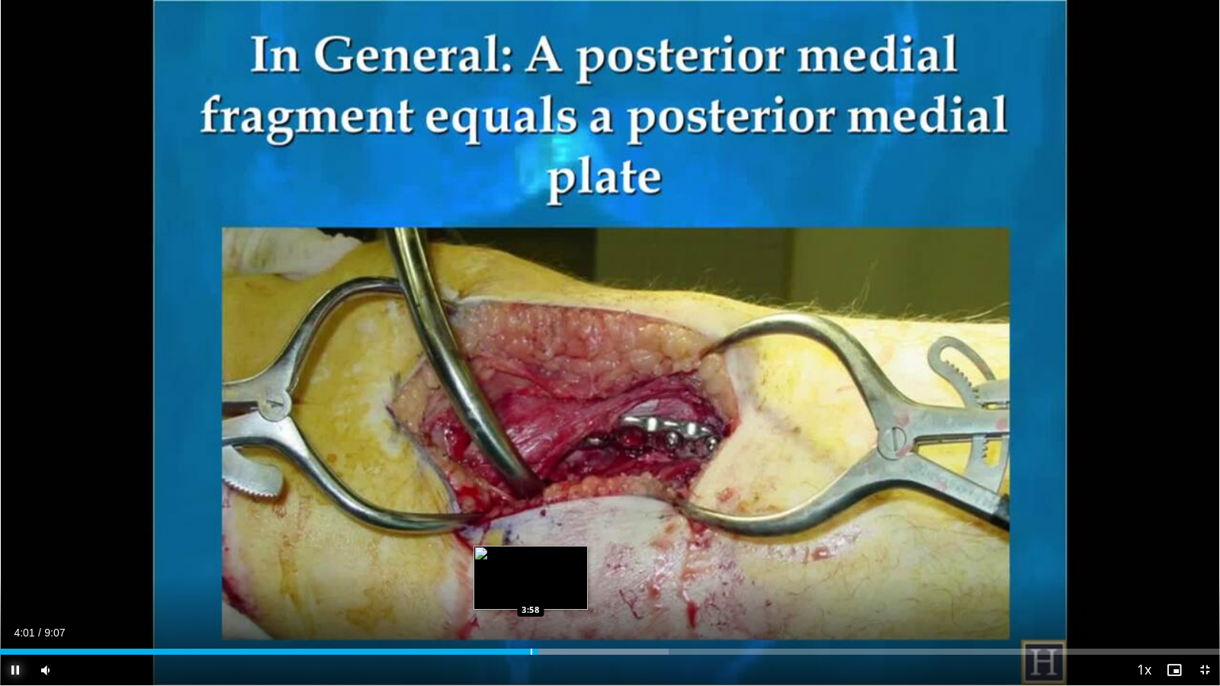
click at [531, 563] on div "Progress Bar" at bounding box center [532, 652] width 2 height 6
click at [517, 563] on div "Progress Bar" at bounding box center [518, 652] width 2 height 6
click at [509, 563] on div "Loaded : 56.50% 3:48 3:48" at bounding box center [610, 652] width 1220 height 6
click at [502, 563] on div "Progress Bar" at bounding box center [503, 652] width 2 height 6
click at [492, 563] on div "Progress Bar" at bounding box center [493, 652] width 2 height 6
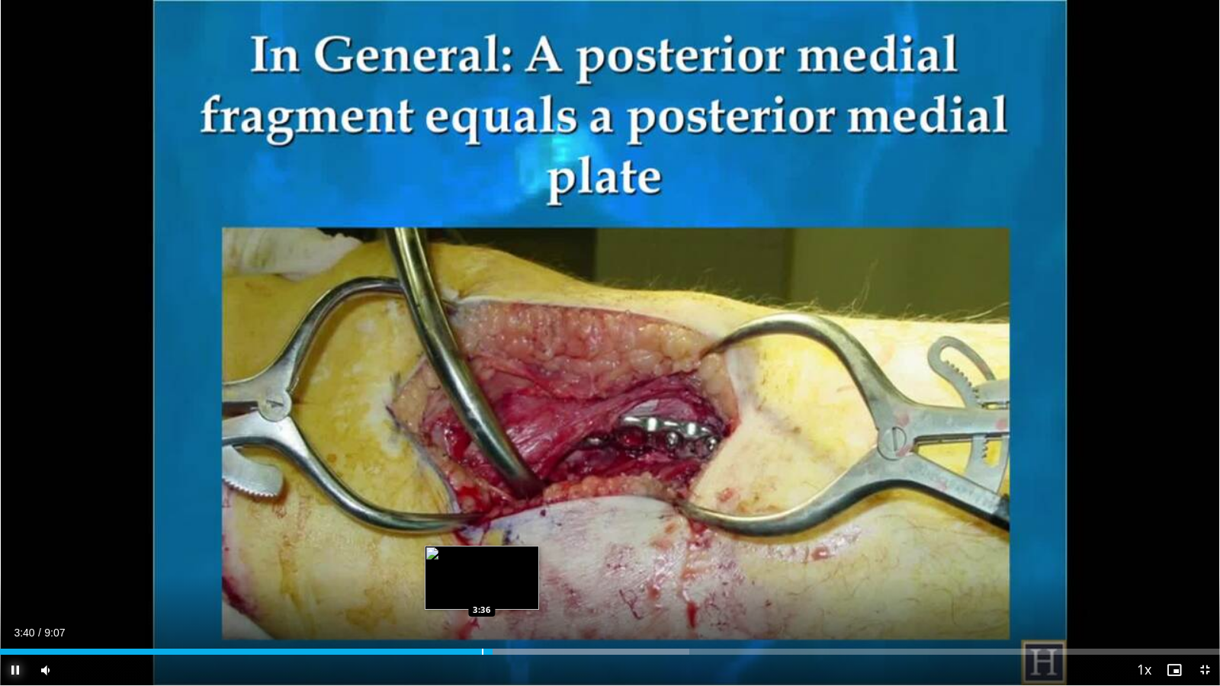
click at [482, 563] on div "Progress Bar" at bounding box center [483, 652] width 2 height 6
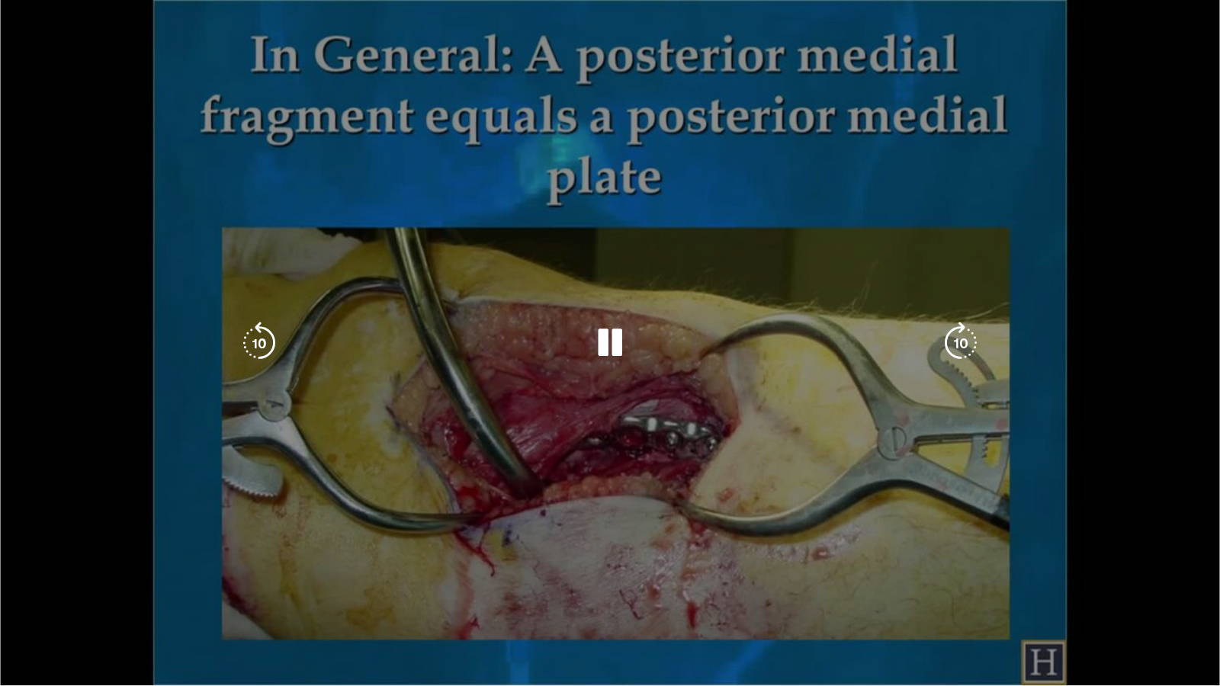
click at [11, 563] on video-js "**********" at bounding box center [610, 343] width 1220 height 686
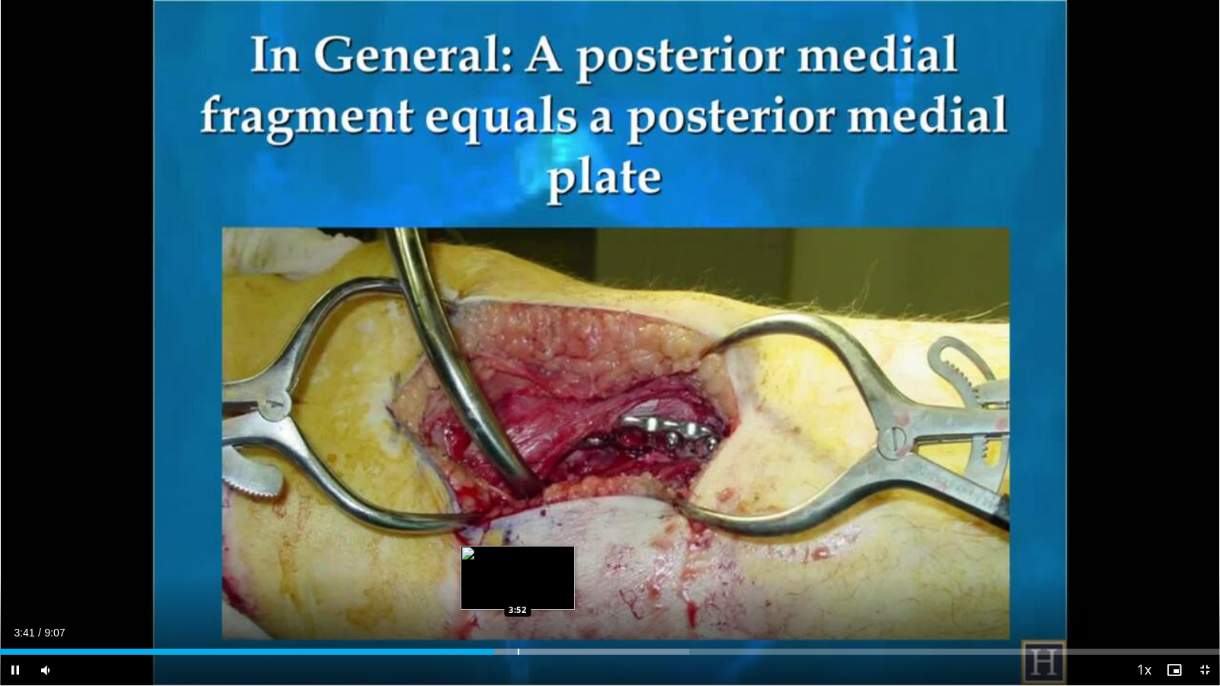
click at [518, 563] on div "Progress Bar" at bounding box center [519, 652] width 2 height 6
click at [535, 563] on div "Progress Bar" at bounding box center [535, 652] width 2 height 6
click at [557, 563] on div "Progress Bar" at bounding box center [558, 652] width 2 height 6
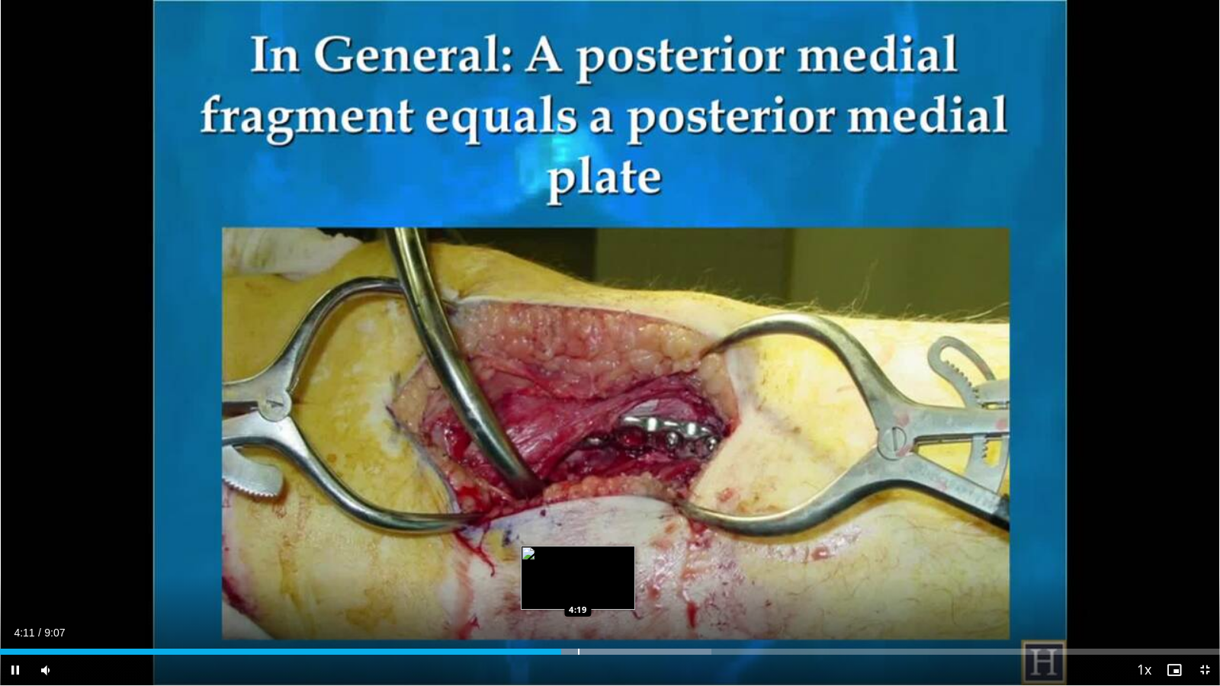
click at [578, 563] on div "Progress Bar" at bounding box center [579, 652] width 2 height 6
click at [602, 563] on div "Progress Bar" at bounding box center [603, 652] width 2 height 6
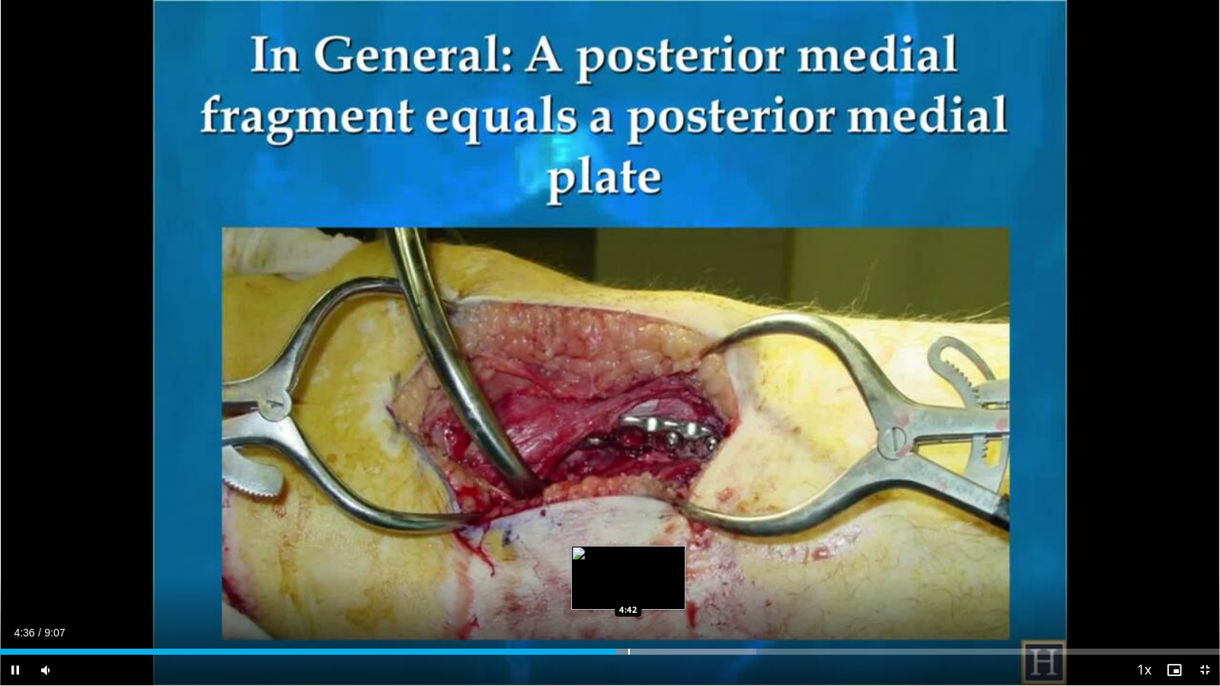
click at [628, 563] on div "Loaded : 61.97% 4:36 4:42" at bounding box center [610, 648] width 1220 height 14
click at [649, 563] on div "Progress Bar" at bounding box center [650, 652] width 2 height 6
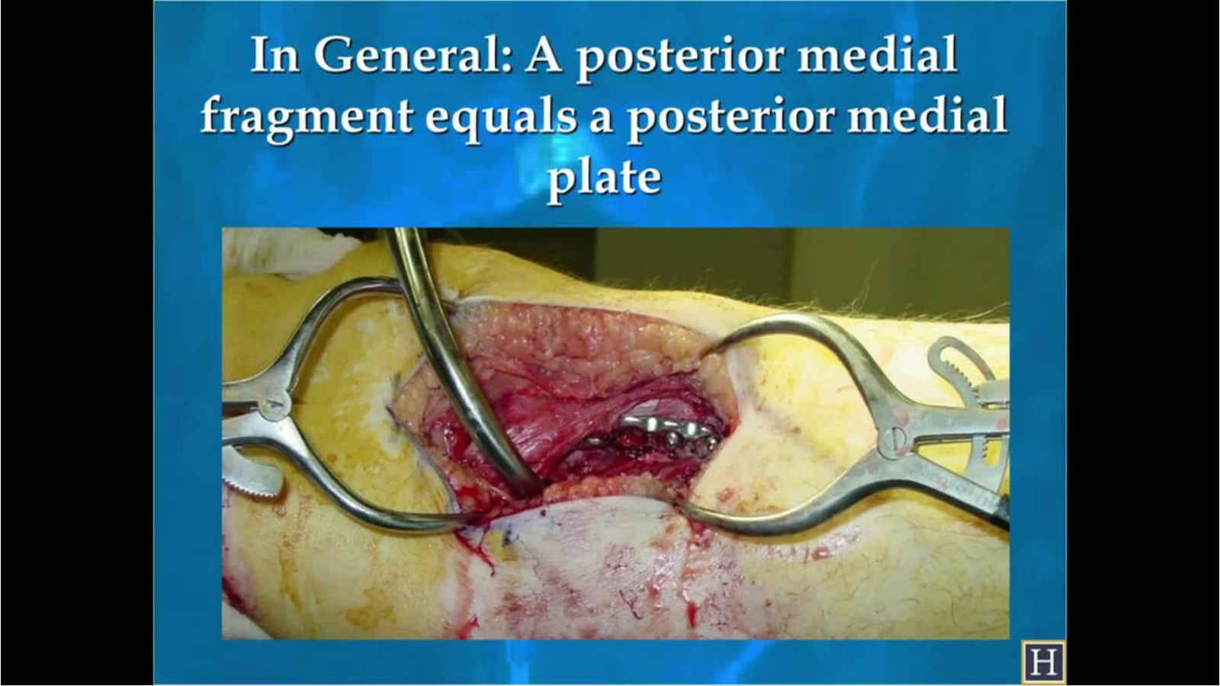
click at [674, 563] on video-js "**********" at bounding box center [610, 343] width 1220 height 686
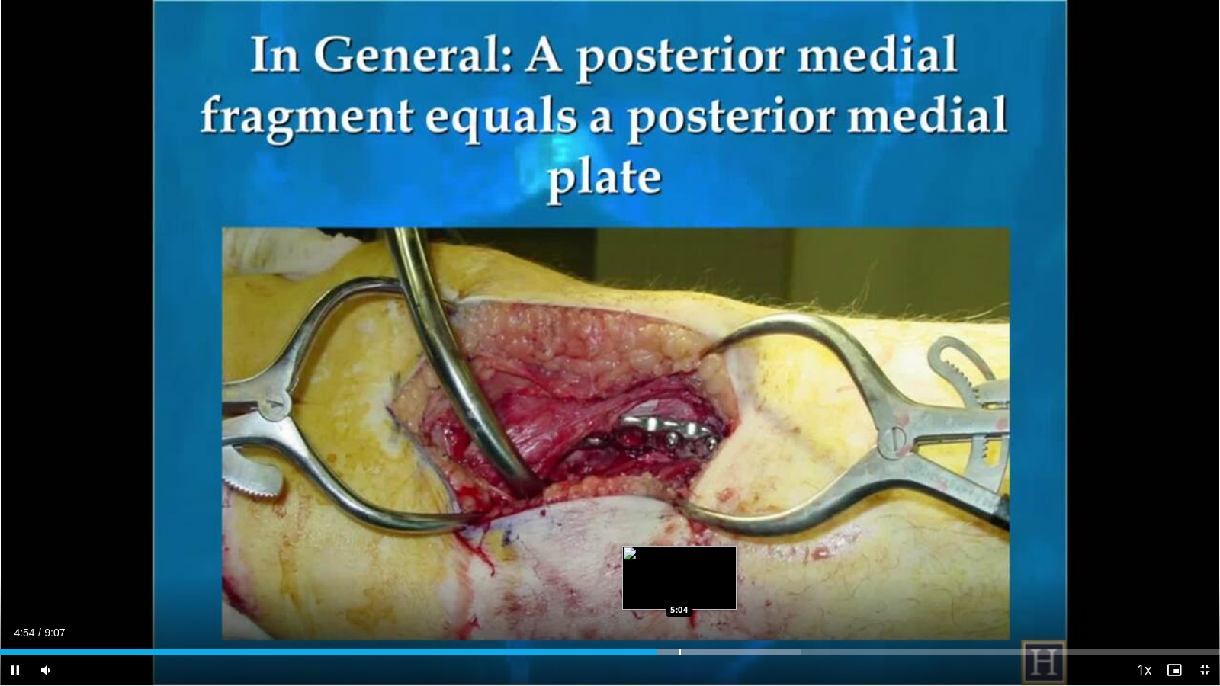
click at [680, 563] on div "Progress Bar" at bounding box center [681, 652] width 2 height 6
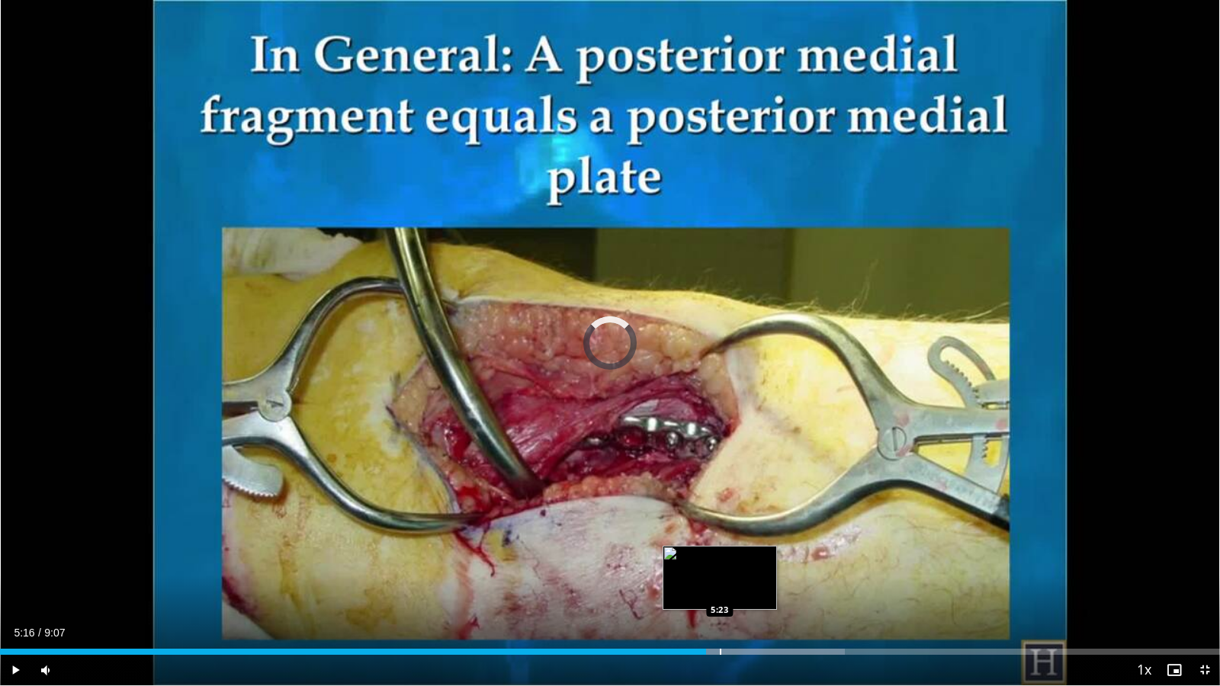
click at [720, 563] on div "Progress Bar" at bounding box center [721, 652] width 2 height 6
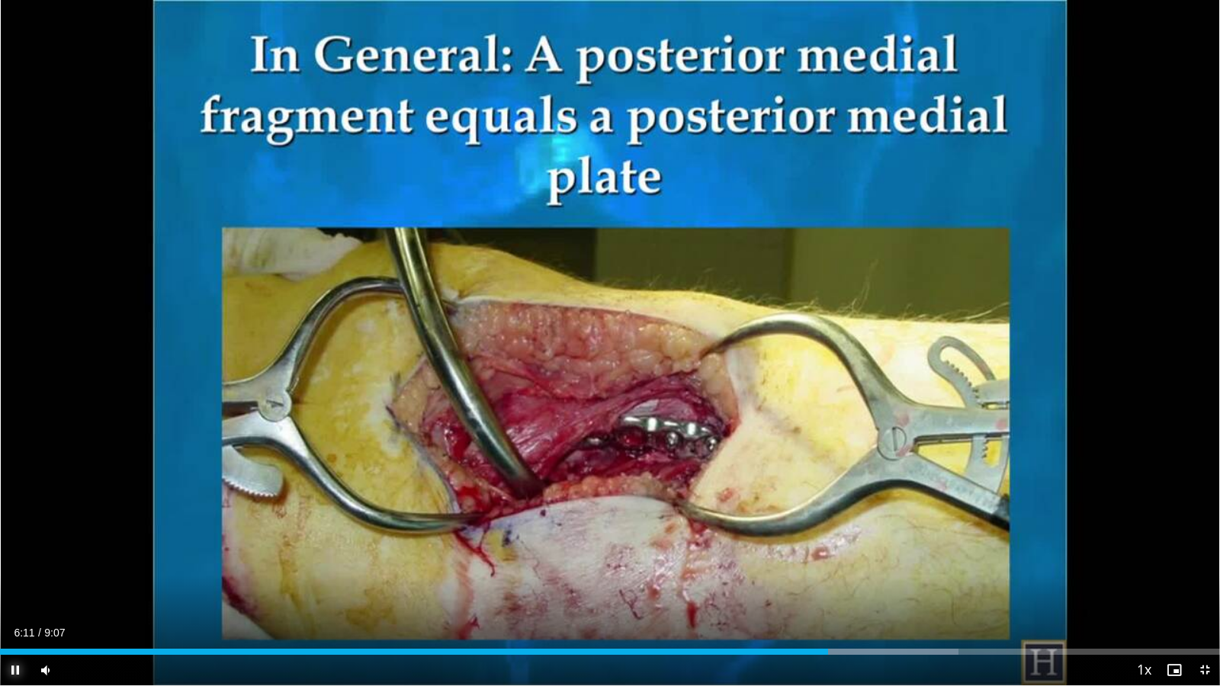
click at [16, 563] on span "Video Player" at bounding box center [15, 670] width 31 height 31
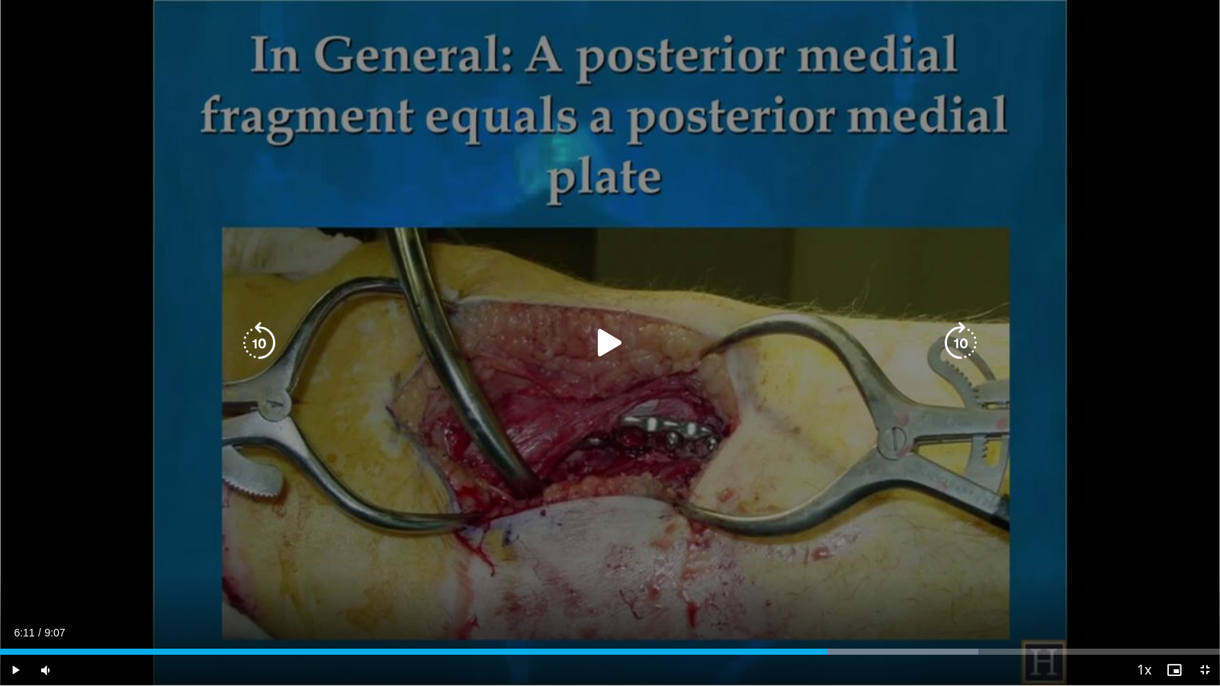
click at [244, 337] on icon "Video Player" at bounding box center [259, 343] width 43 height 43
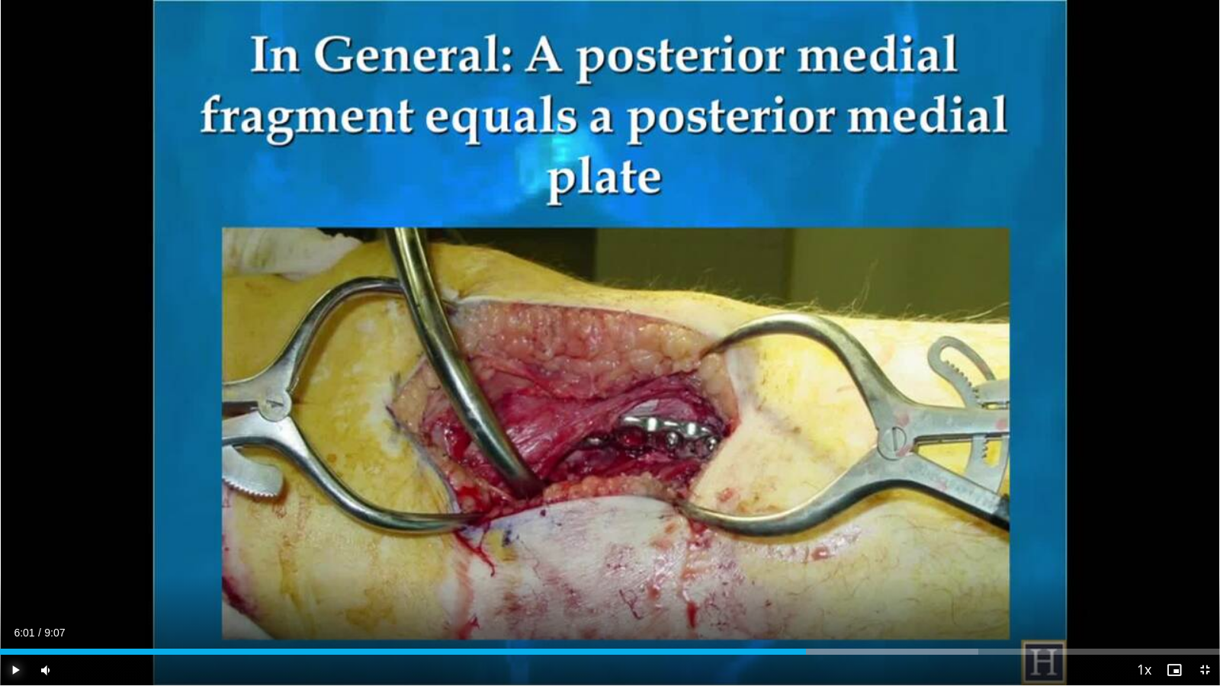
click at [14, 563] on span "Video Player" at bounding box center [15, 670] width 31 height 31
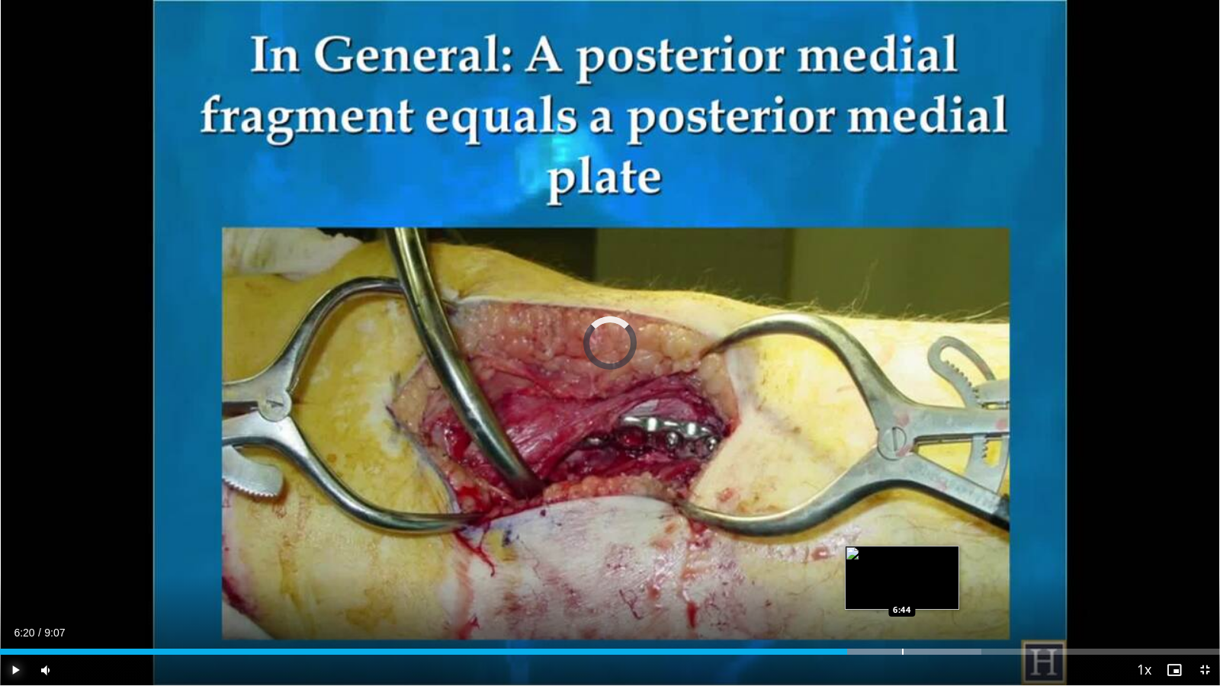
click at [902, 563] on div "Progress Bar" at bounding box center [903, 652] width 2 height 6
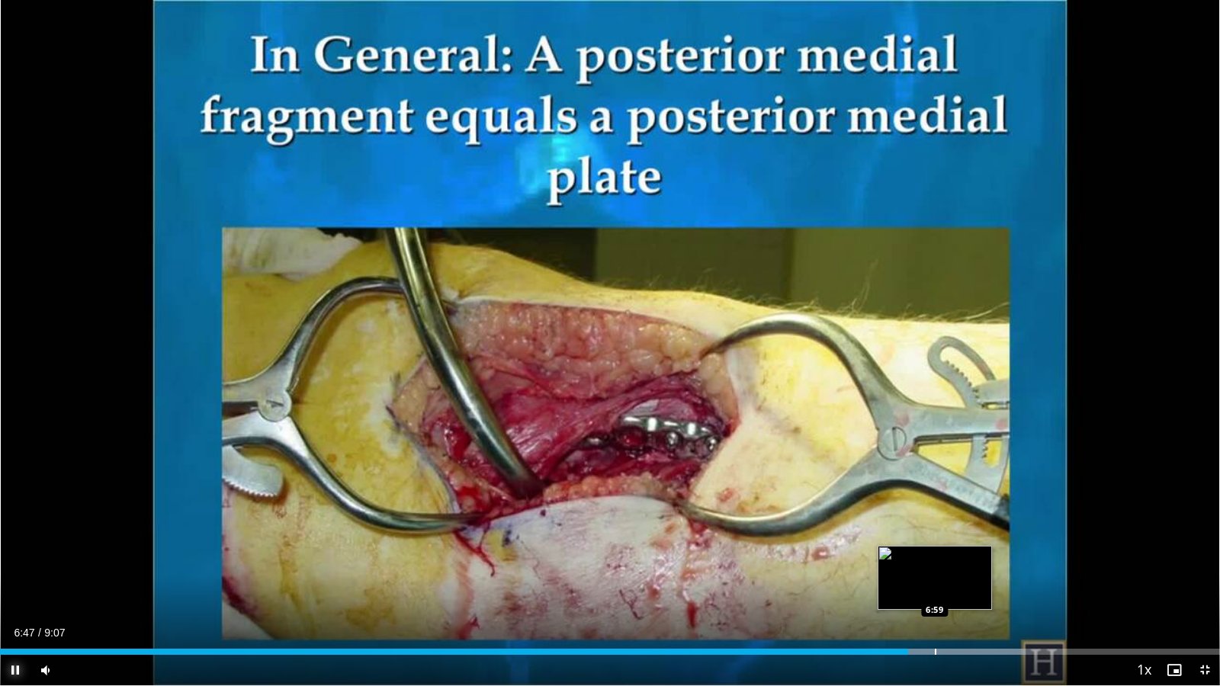
click at [935, 563] on div "Progress Bar" at bounding box center [936, 652] width 2 height 6
click at [971, 563] on div "Progress Bar" at bounding box center [971, 652] width 2 height 6
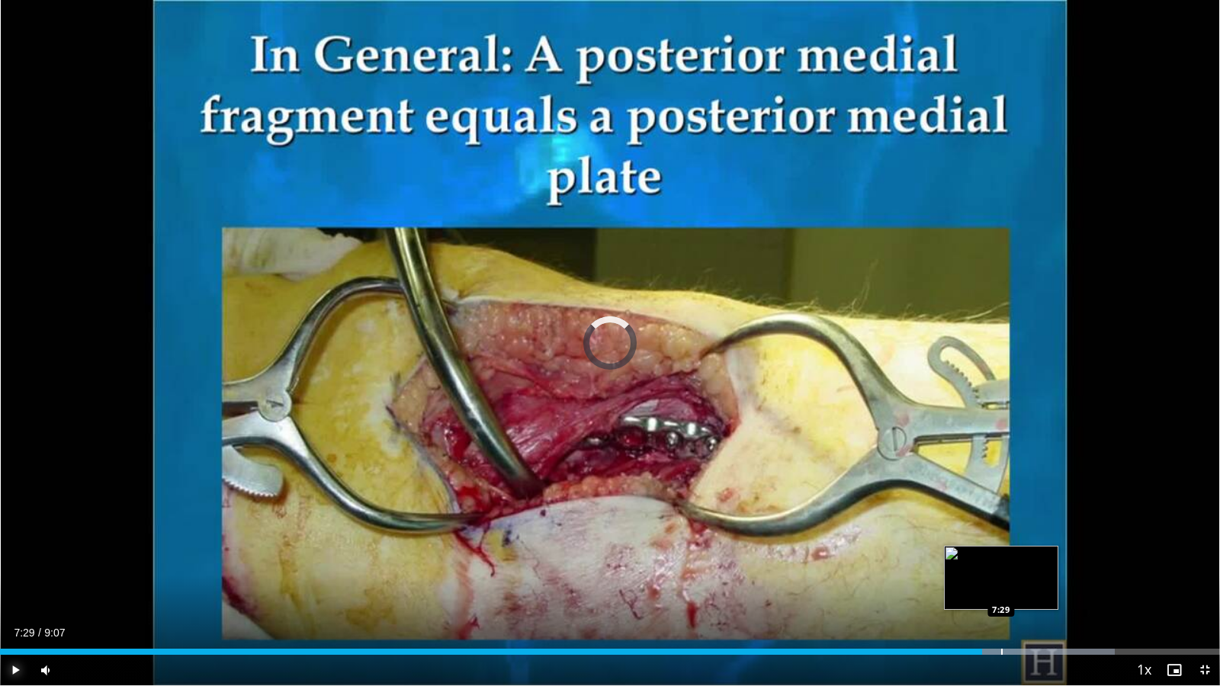
click at [1002, 563] on div "Progress Bar" at bounding box center [1002, 652] width 2 height 6
click at [1027, 563] on div "Progress Bar" at bounding box center [1028, 652] width 2 height 6
click at [1042, 563] on div "Progress Bar" at bounding box center [1043, 652] width 2 height 6
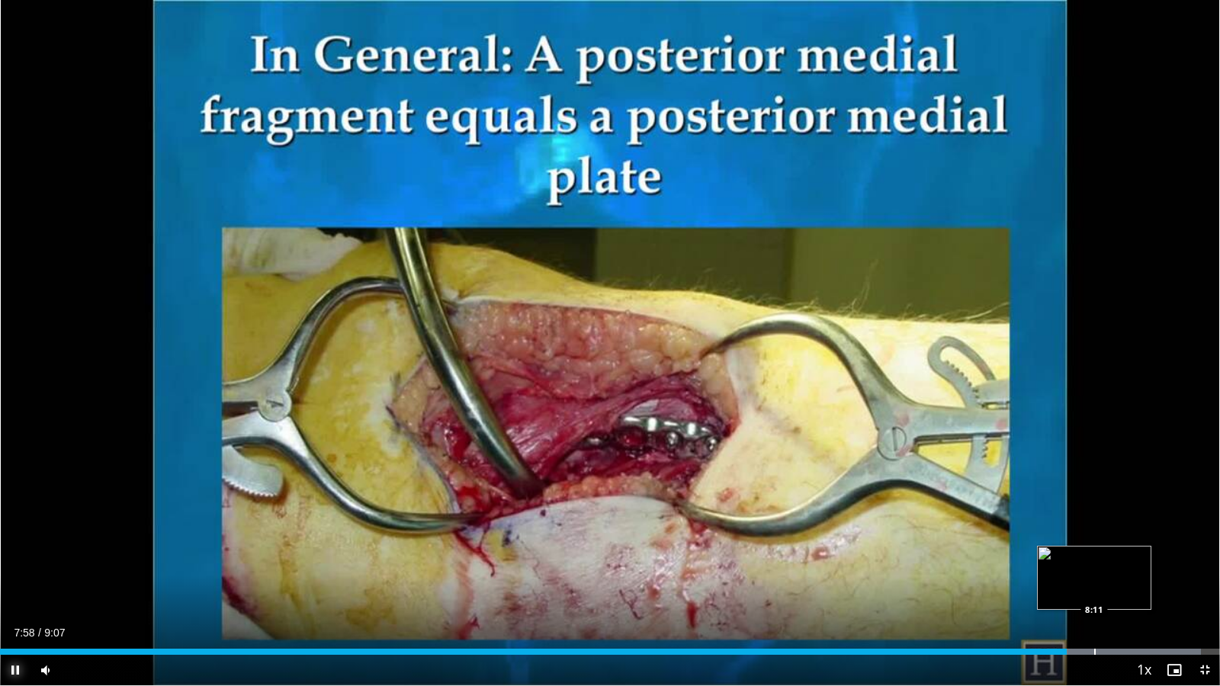
click at [1094, 563] on div "Loaded : 98.43% 7:58 8:11" at bounding box center [610, 648] width 1220 height 14
click at [1097, 563] on div "Progress Bar" at bounding box center [1098, 652] width 2 height 6
click at [1084, 563] on div "Progress Bar" at bounding box center [1085, 652] width 2 height 6
click at [1206, 563] on span "Video Player" at bounding box center [1205, 670] width 31 height 31
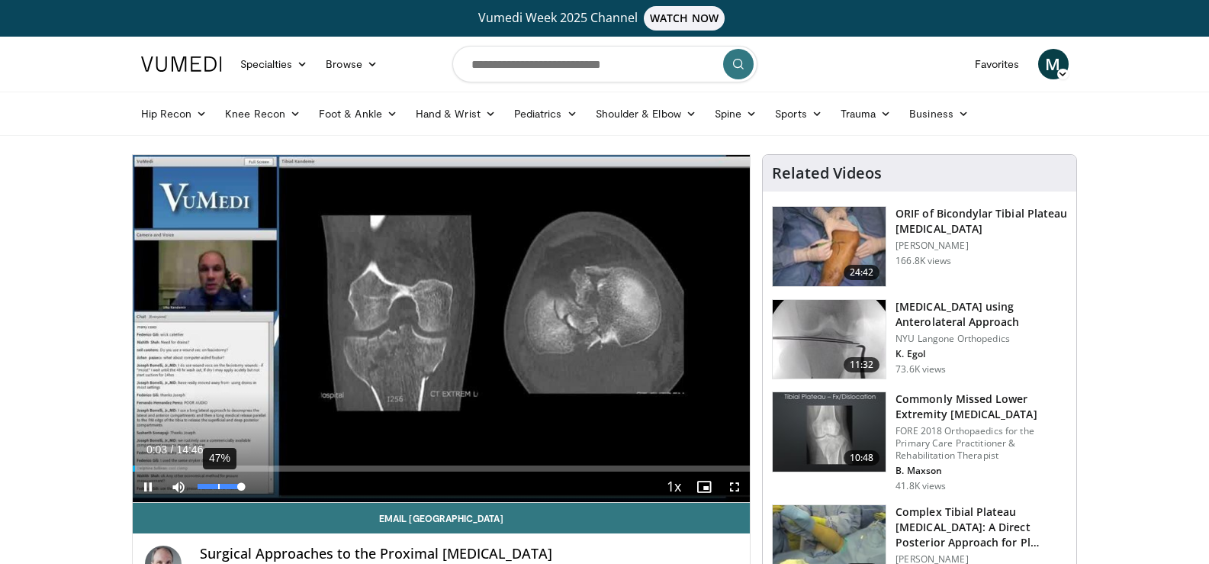
click at [217, 490] on div "47%" at bounding box center [219, 486] width 53 height 31
click at [210, 484] on div "28%" at bounding box center [219, 486] width 43 height 5
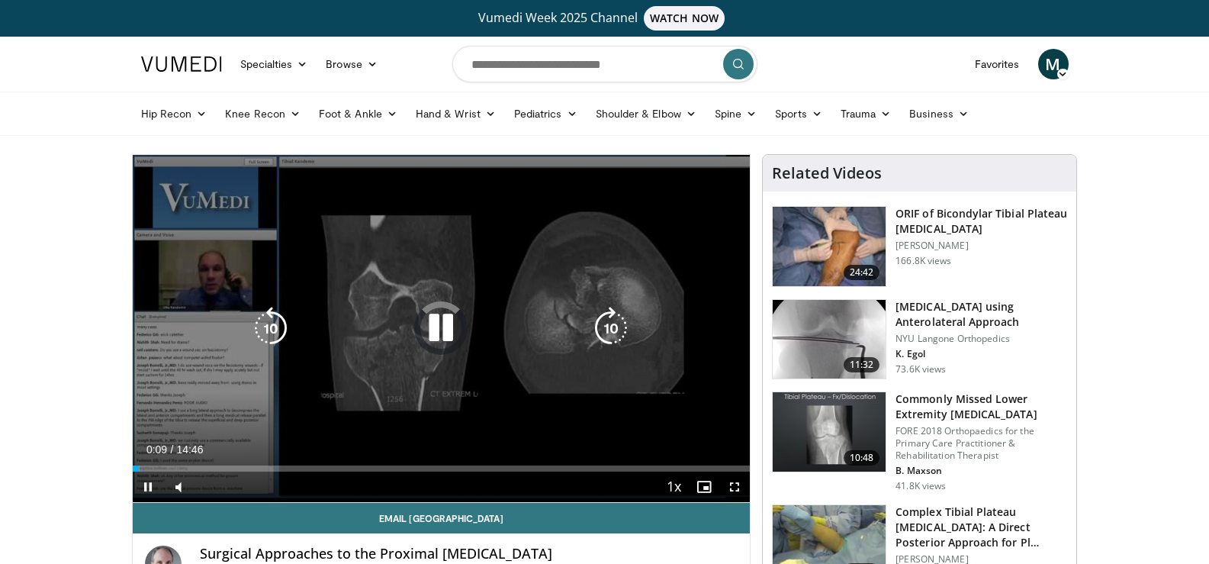
scroll to position [76, 0]
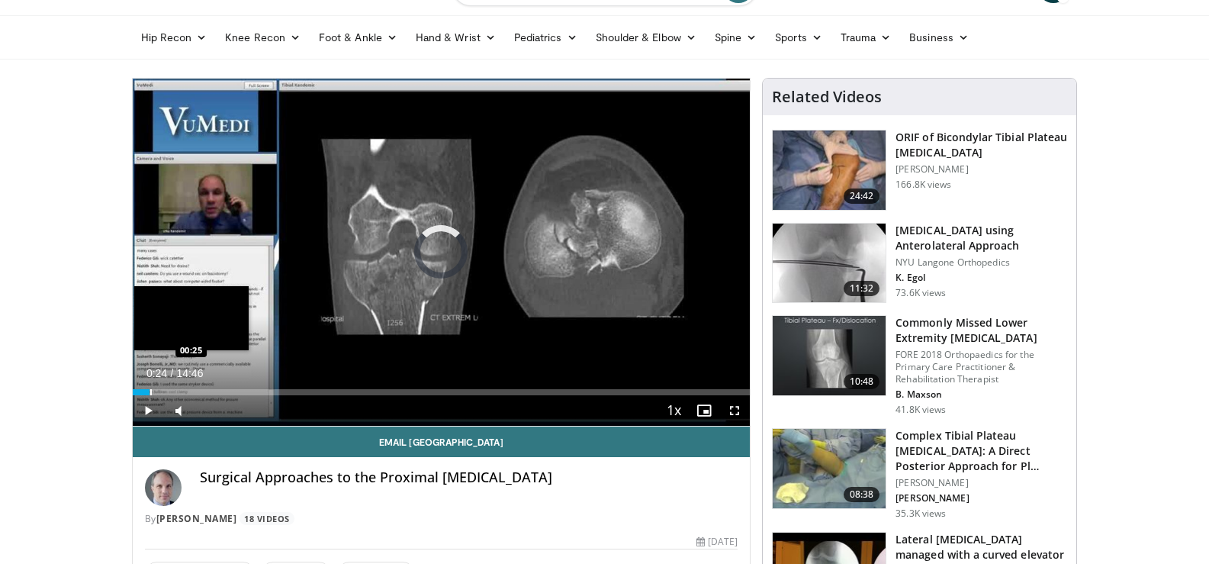
click at [150, 390] on div "Progress Bar" at bounding box center [151, 392] width 2 height 6
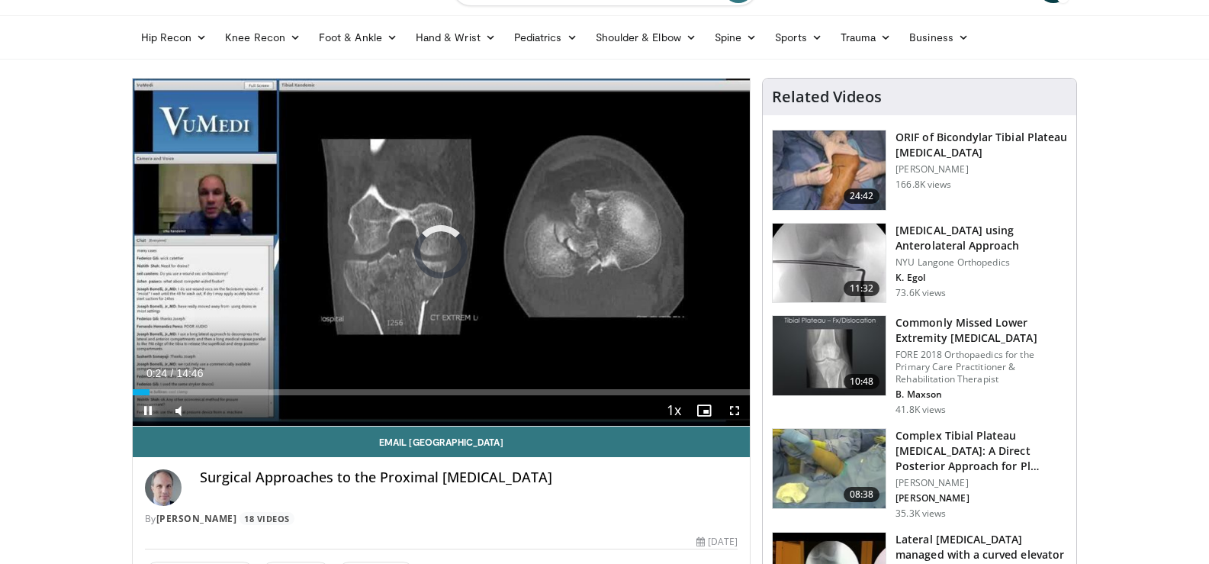
click at [148, 407] on span "Video Player" at bounding box center [148, 410] width 31 height 31
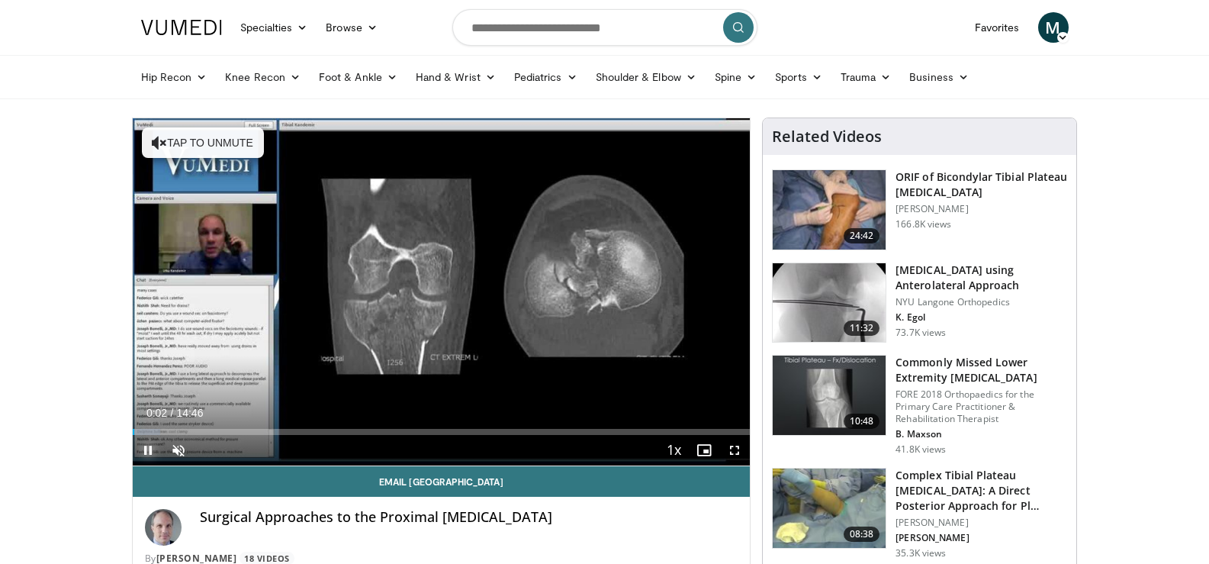
click at [147, 450] on span "Video Player" at bounding box center [148, 450] width 31 height 31
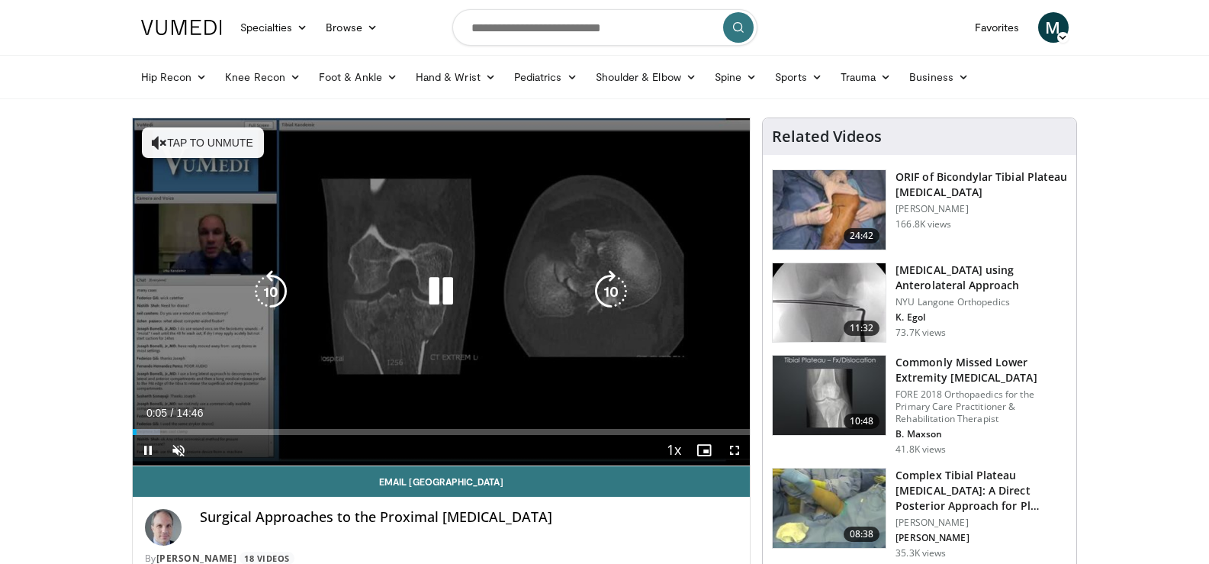
click at [445, 291] on icon "Video Player" at bounding box center [440, 291] width 43 height 43
click at [445, 292] on icon "Video Player" at bounding box center [440, 291] width 43 height 43
click at [181, 445] on span "Video Player" at bounding box center [178, 450] width 31 height 31
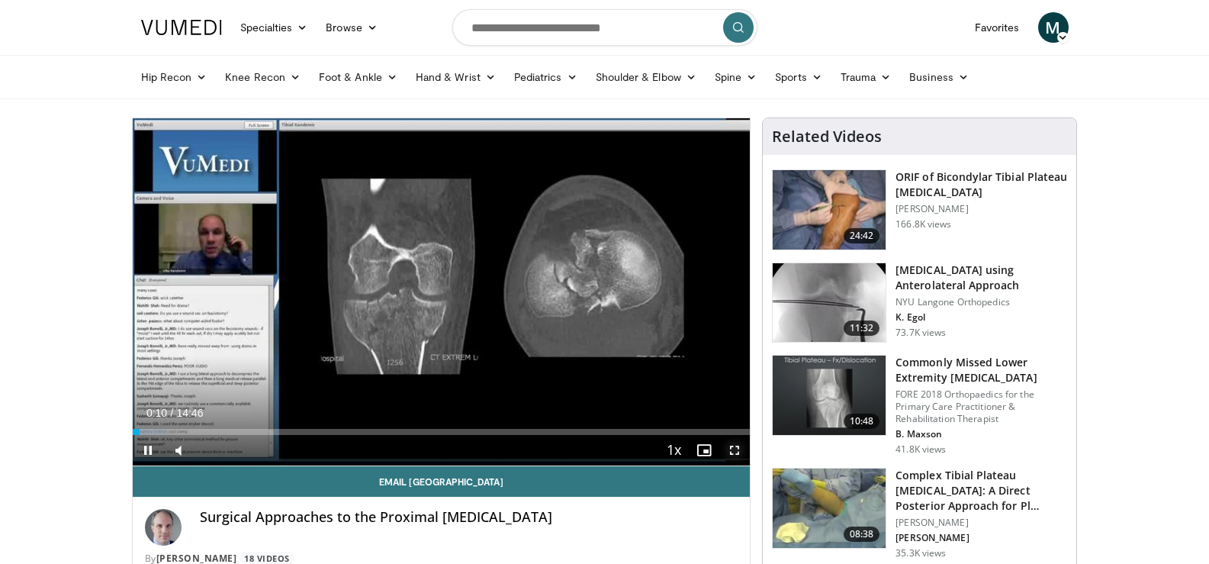
click at [731, 452] on span "Video Player" at bounding box center [734, 450] width 31 height 31
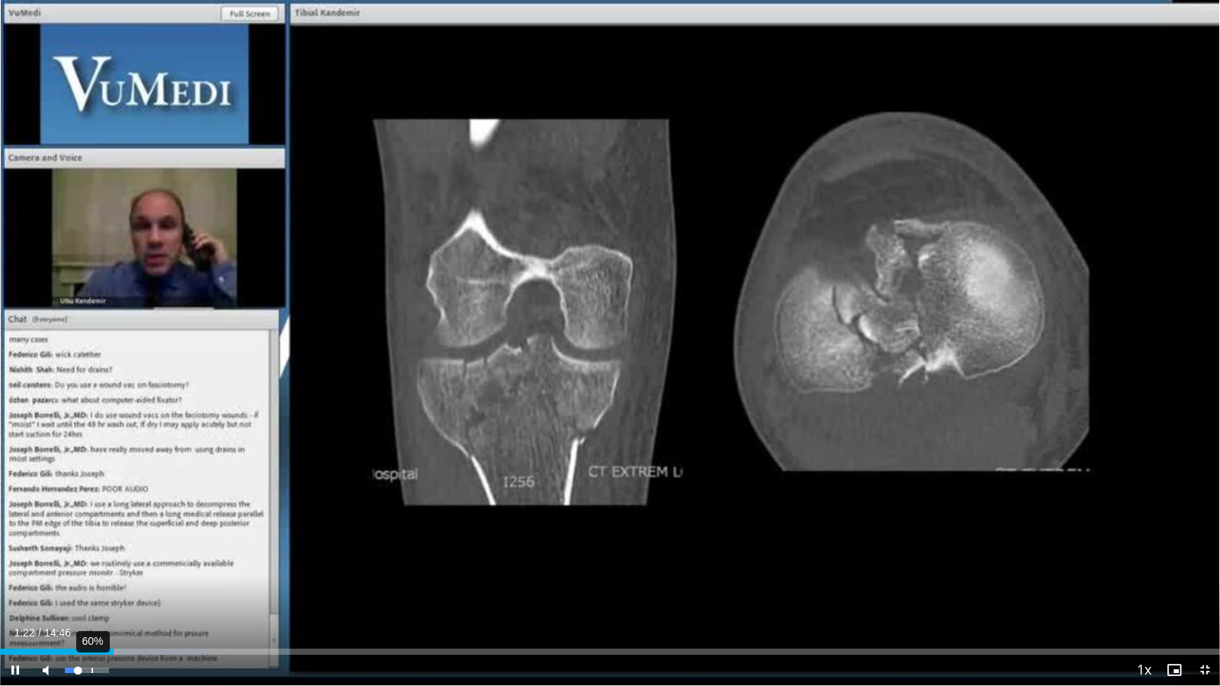
click at [92, 563] on div "60%" at bounding box center [86, 670] width 53 height 31
click at [95, 563] on div "Volume Level" at bounding box center [80, 670] width 31 height 5
click at [102, 563] on div "84%" at bounding box center [86, 670] width 43 height 5
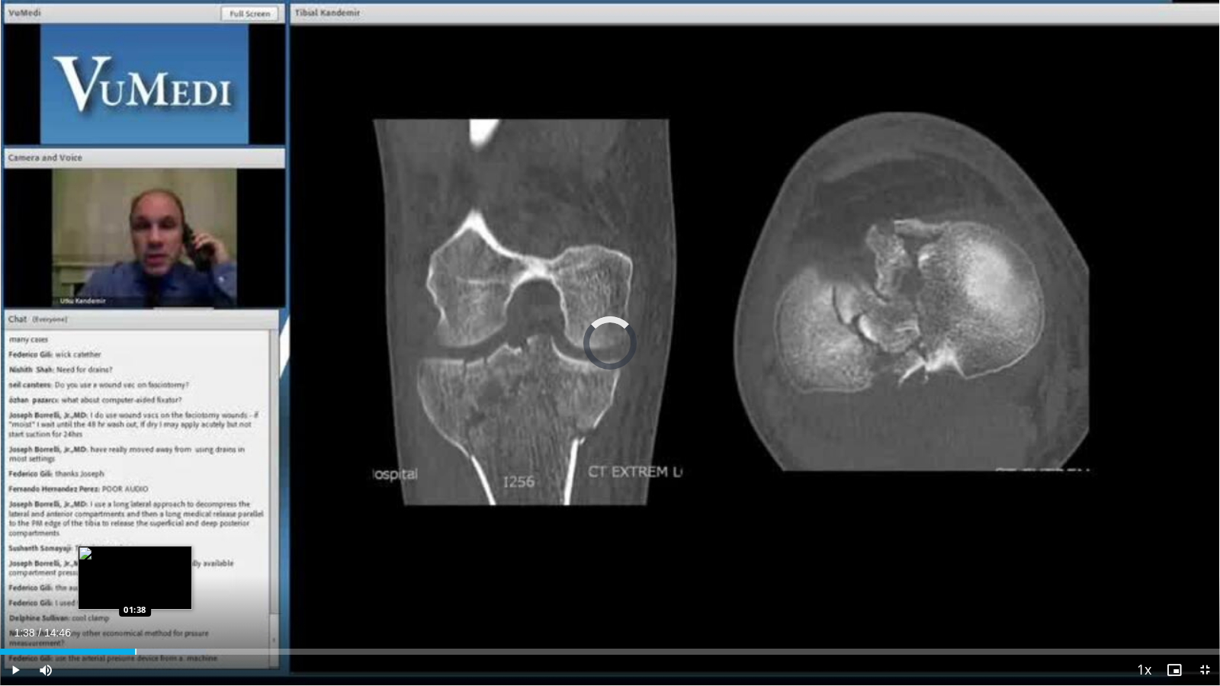
click at [135, 563] on div "Progress Bar" at bounding box center [136, 652] width 2 height 6
click at [163, 563] on div "Loaded : 18.00% 01:40 01:58" at bounding box center [610, 648] width 1220 height 14
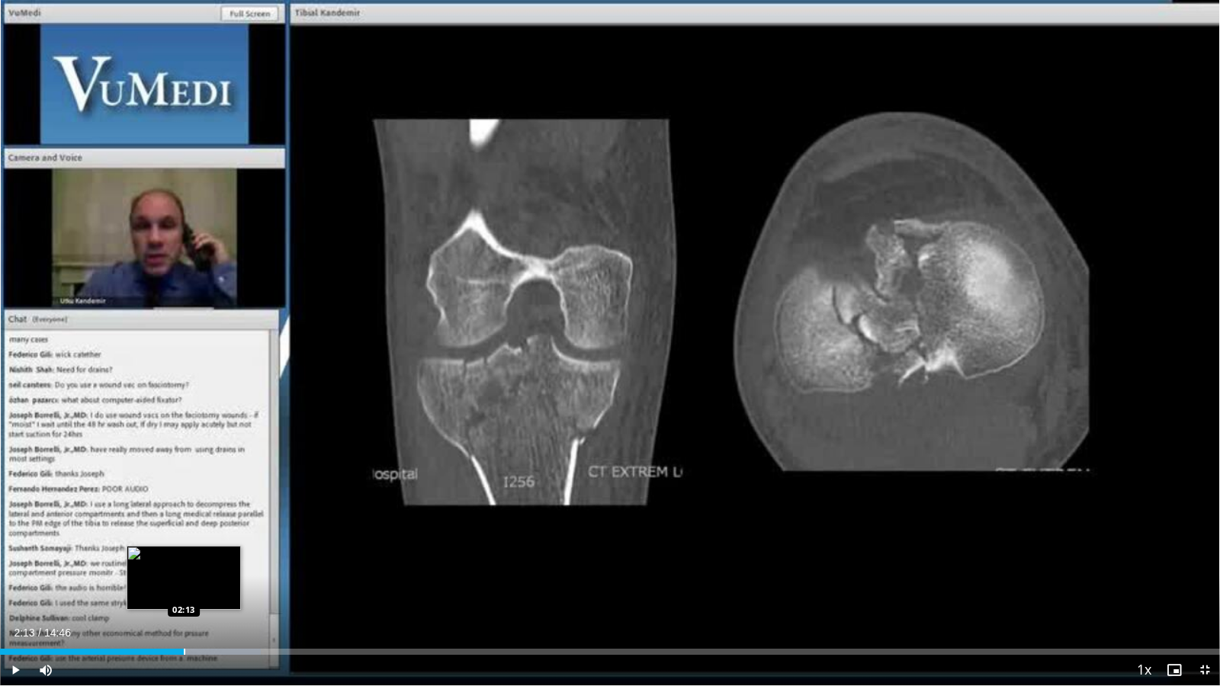
click at [184, 563] on div "Progress Bar" at bounding box center [185, 652] width 2 height 6
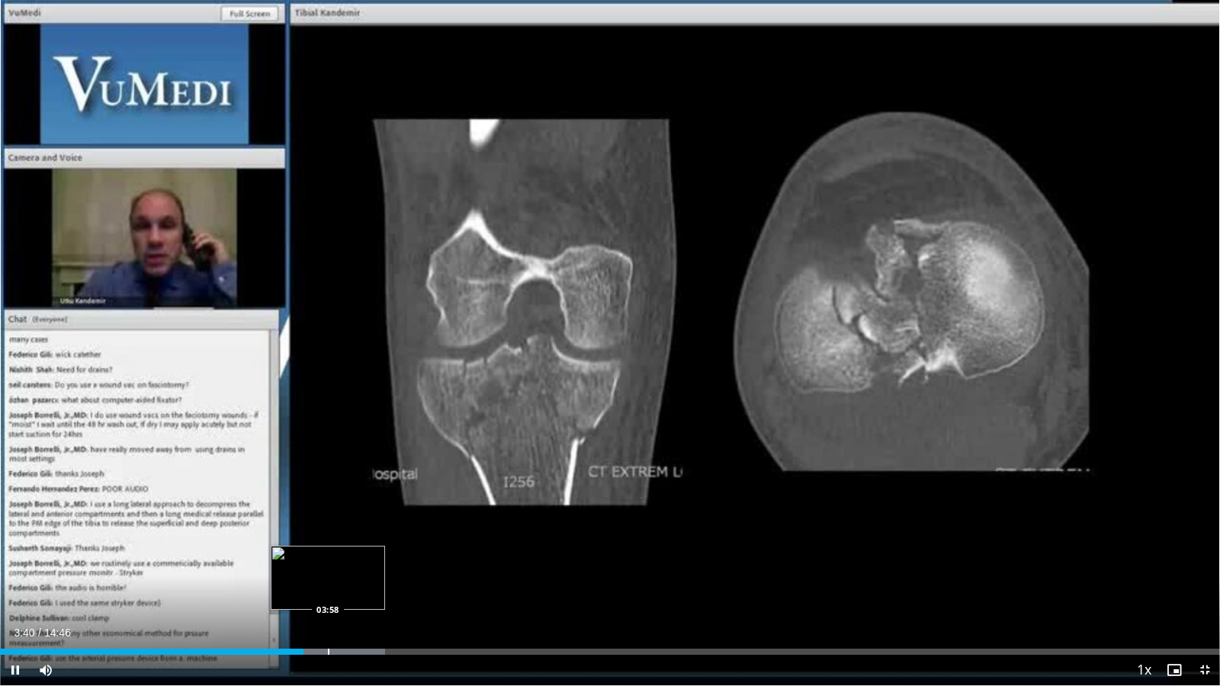
click at [329, 563] on div "Progress Bar" at bounding box center [329, 652] width 2 height 6
click at [368, 563] on div "Loaded : 34.89% 04:07 04:26" at bounding box center [610, 648] width 1220 height 14
click at [415, 563] on div "Progress Bar" at bounding box center [415, 652] width 2 height 6
click at [465, 563] on div "Progress Bar" at bounding box center [466, 652] width 2 height 6
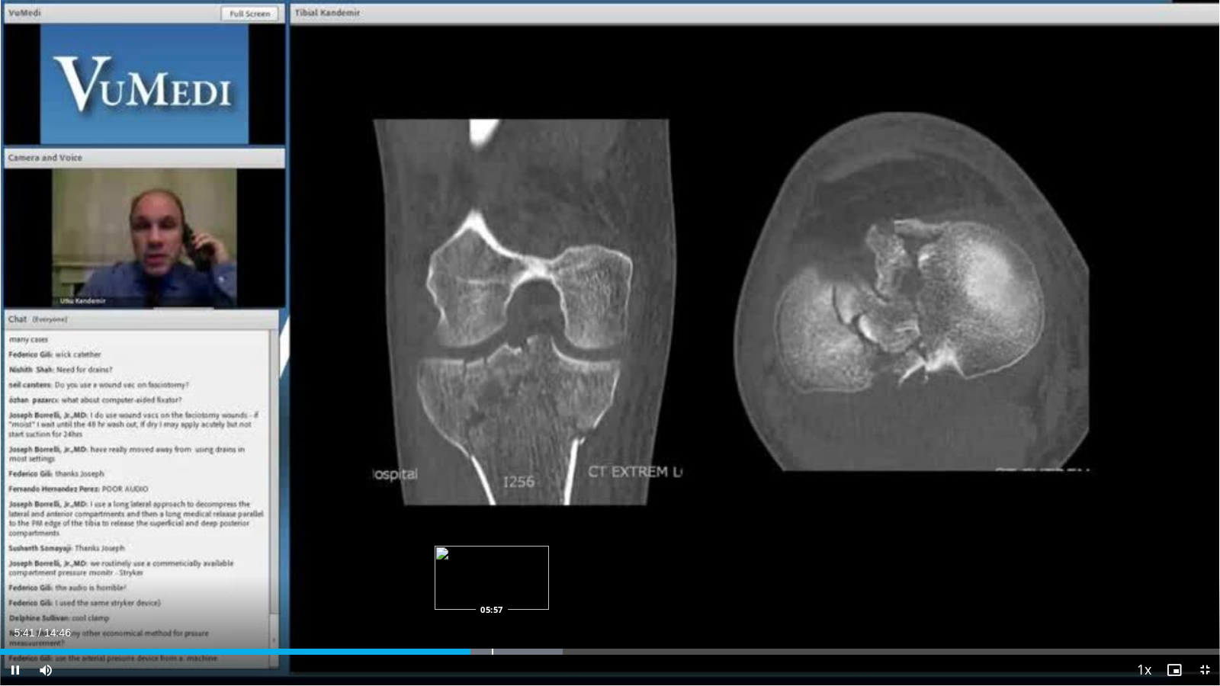
click at [492, 563] on div "Progress Bar" at bounding box center [493, 652] width 2 height 6
click at [609, 563] on div "Progress Bar" at bounding box center [610, 652] width 2 height 6
click at [608, 563] on div "Progress Bar" at bounding box center [609, 652] width 2 height 6
click at [624, 563] on div "Progress Bar" at bounding box center [625, 652] width 2 height 6
click at [620, 563] on div "Progress Bar" at bounding box center [621, 652] width 2 height 6
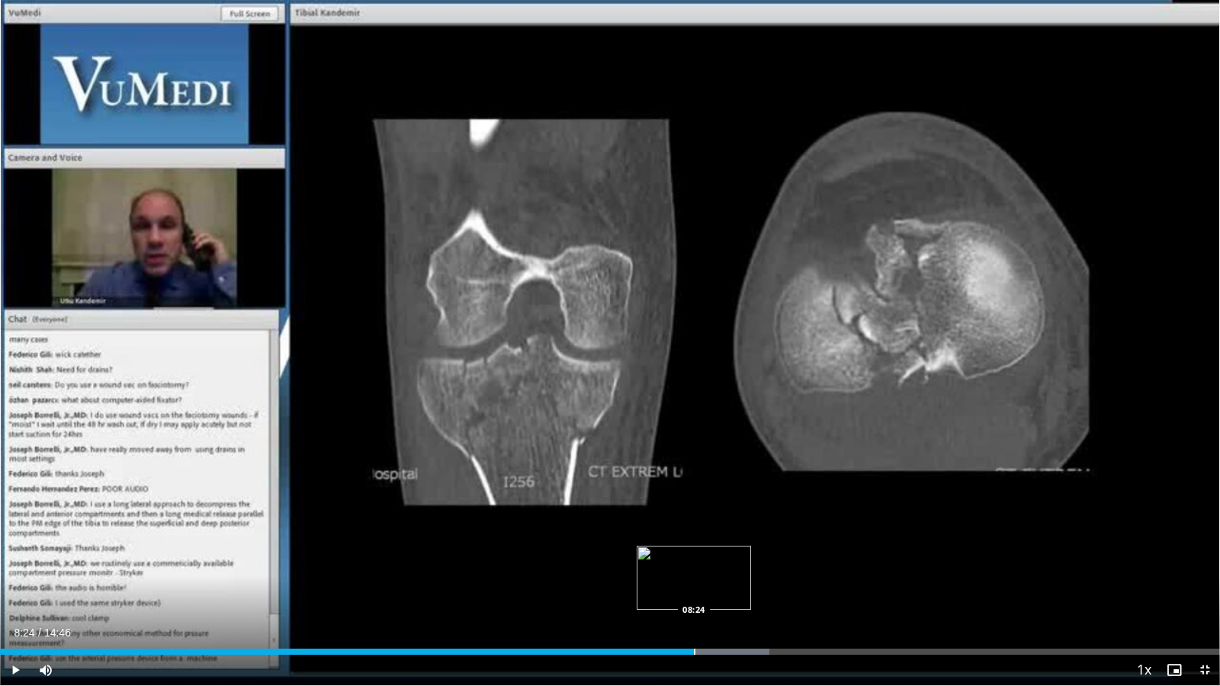
click at [695, 563] on div "Progress Bar" at bounding box center [695, 652] width 2 height 6
click at [704, 563] on div "Progress Bar" at bounding box center [704, 652] width 2 height 6
click at [717, 563] on div "Progress Bar" at bounding box center [718, 652] width 2 height 6
click at [733, 563] on div "Progress Bar" at bounding box center [733, 652] width 2 height 6
click at [760, 563] on div "Progress Bar" at bounding box center [761, 652] width 2 height 6
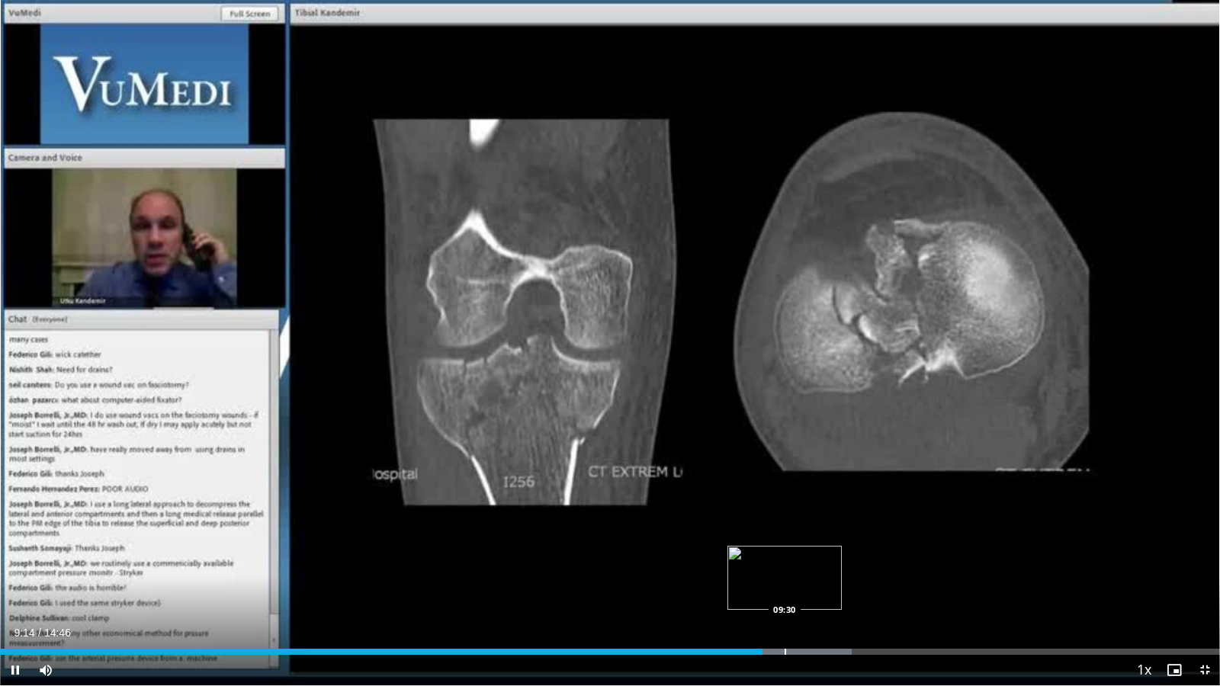
click at [785, 563] on div "Progress Bar" at bounding box center [786, 652] width 2 height 6
click at [806, 563] on div "Progress Bar" at bounding box center [807, 652] width 2 height 6
click at [822, 563] on div "Progress Bar" at bounding box center [822, 652] width 2 height 6
click at [840, 563] on div "Progress Bar" at bounding box center [841, 652] width 2 height 6
click at [866, 563] on div "Progress Bar" at bounding box center [867, 652] width 2 height 6
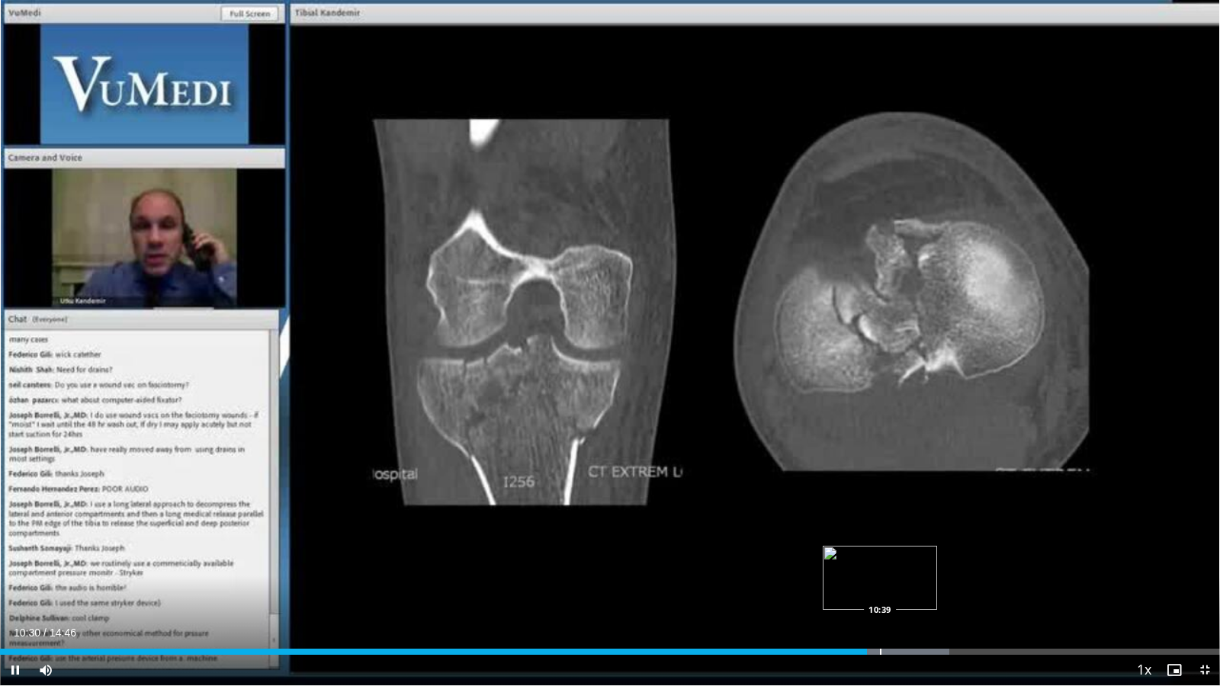
click at [881, 563] on div "Progress Bar" at bounding box center [881, 652] width 2 height 6
click at [897, 563] on div "Progress Bar" at bounding box center [898, 652] width 2 height 6
click at [911, 563] on div "Progress Bar" at bounding box center [912, 652] width 2 height 6
click at [934, 563] on div "Progress Bar" at bounding box center [934, 652] width 2 height 6
click at [961, 563] on div "Progress Bar" at bounding box center [960, 652] width 2 height 6
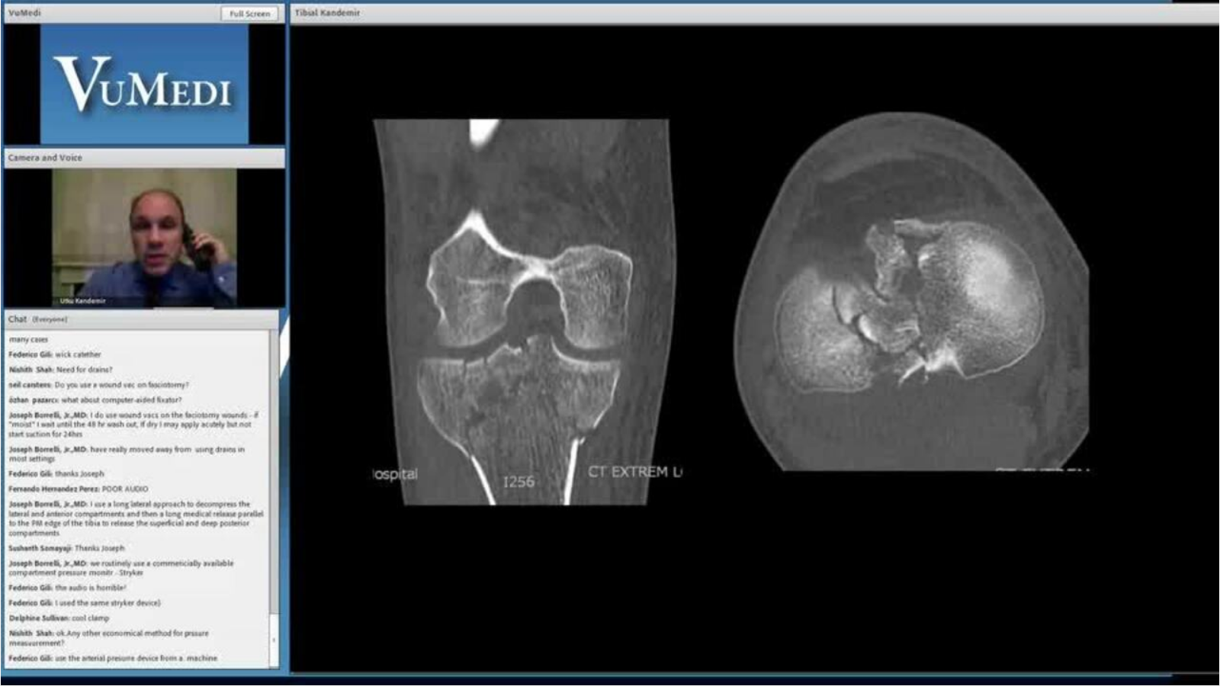
click at [994, 563] on div "10 seconds Tap to unmute" at bounding box center [610, 343] width 1220 height 686
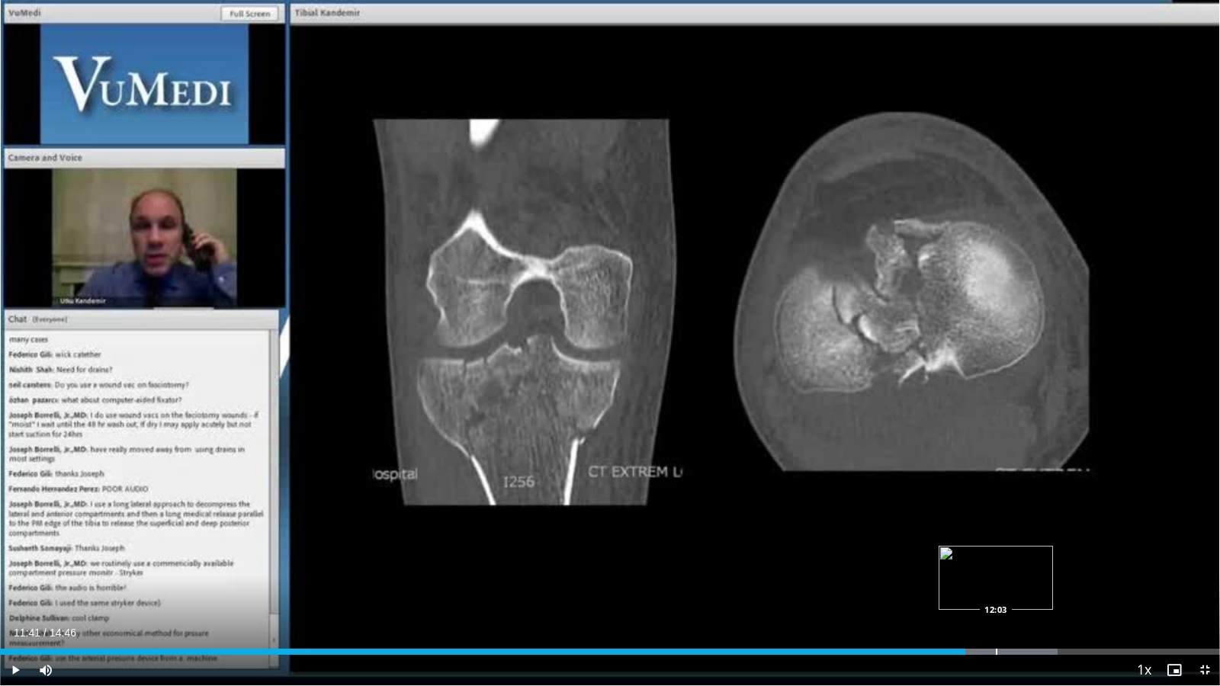
click at [997, 563] on div "Progress Bar" at bounding box center [997, 652] width 2 height 6
click at [1026, 563] on div "Progress Bar" at bounding box center [1027, 652] width 2 height 6
click at [1055, 563] on div "Progress Bar" at bounding box center [1056, 652] width 2 height 6
click at [1200, 563] on span "Video Player" at bounding box center [1205, 670] width 31 height 31
